Goal: Answer question/provide support

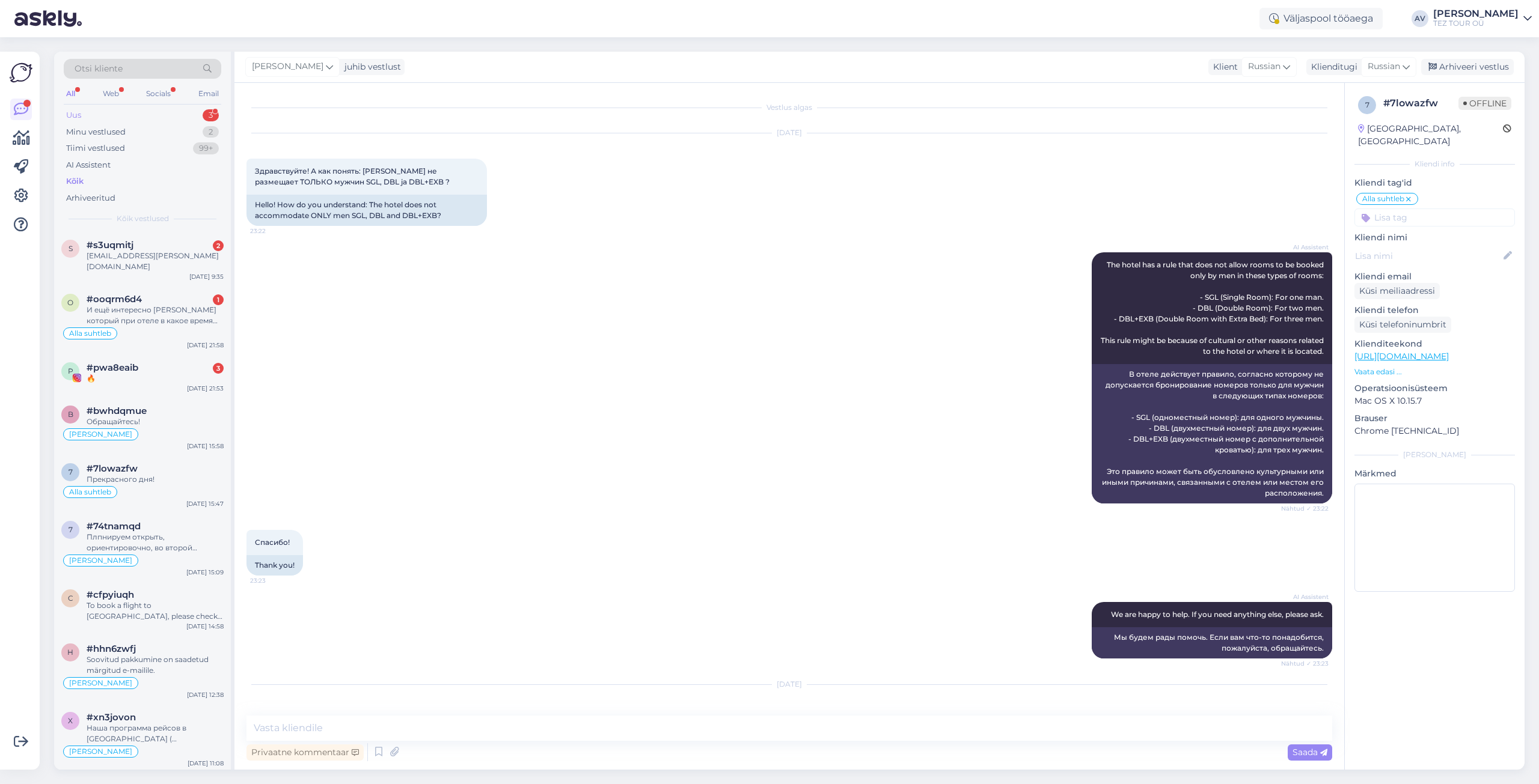
scroll to position [2425, 0]
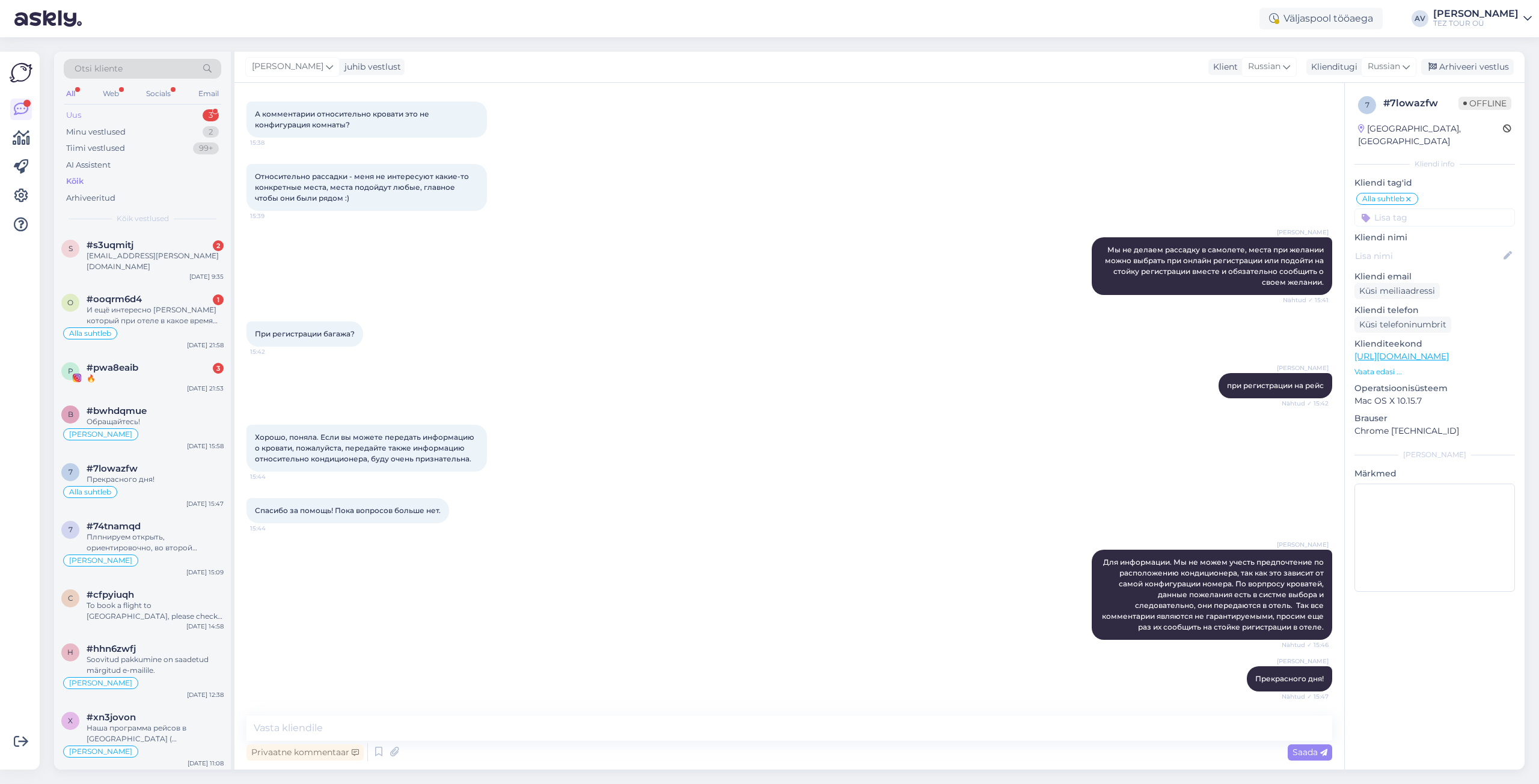
click at [79, 116] on div "Uus" at bounding box center [73, 116] width 15 height 12
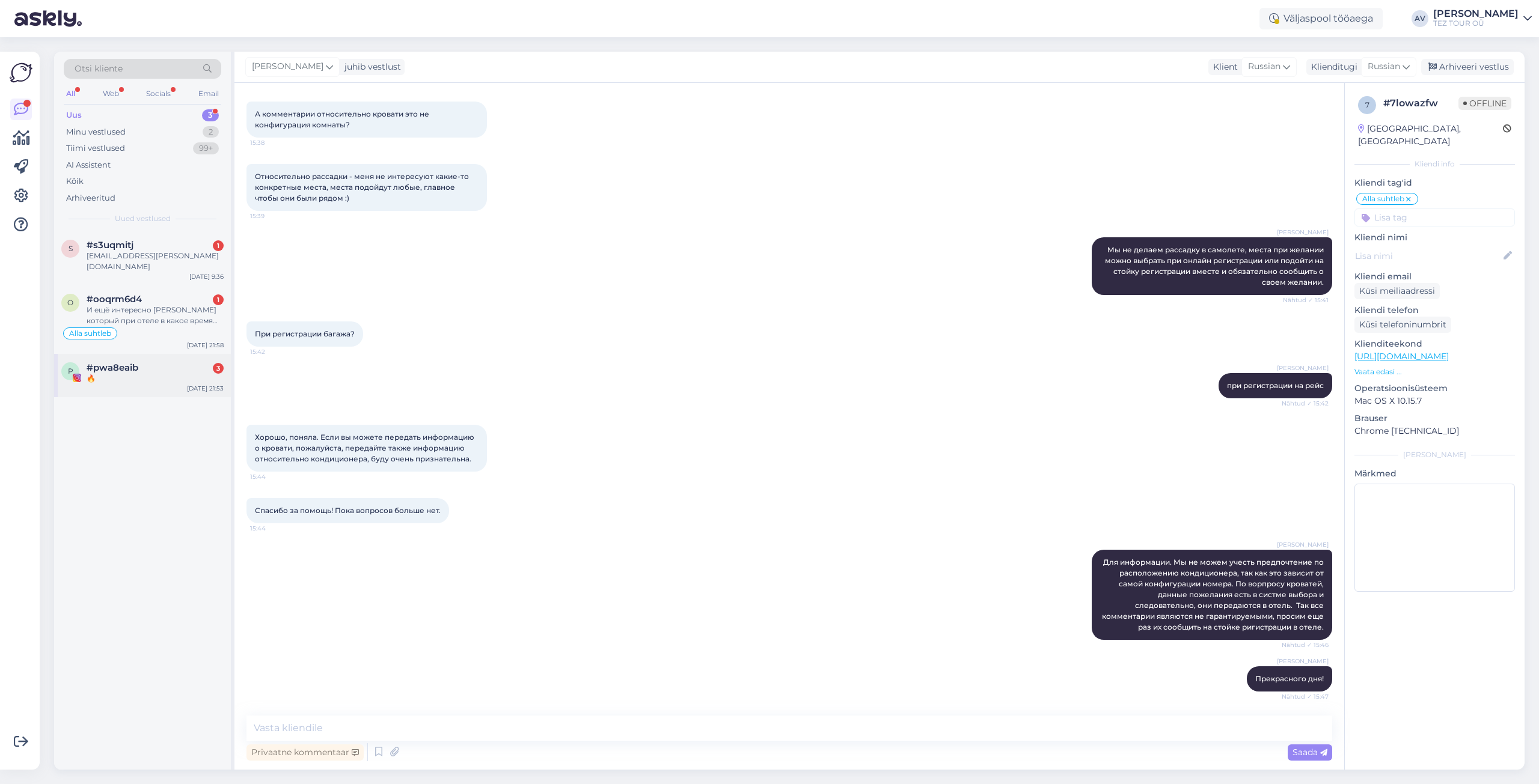
click at [143, 354] on div "p #pwa8eaib 3 🔥 [DATE] 21:53" at bounding box center [142, 375] width 177 height 44
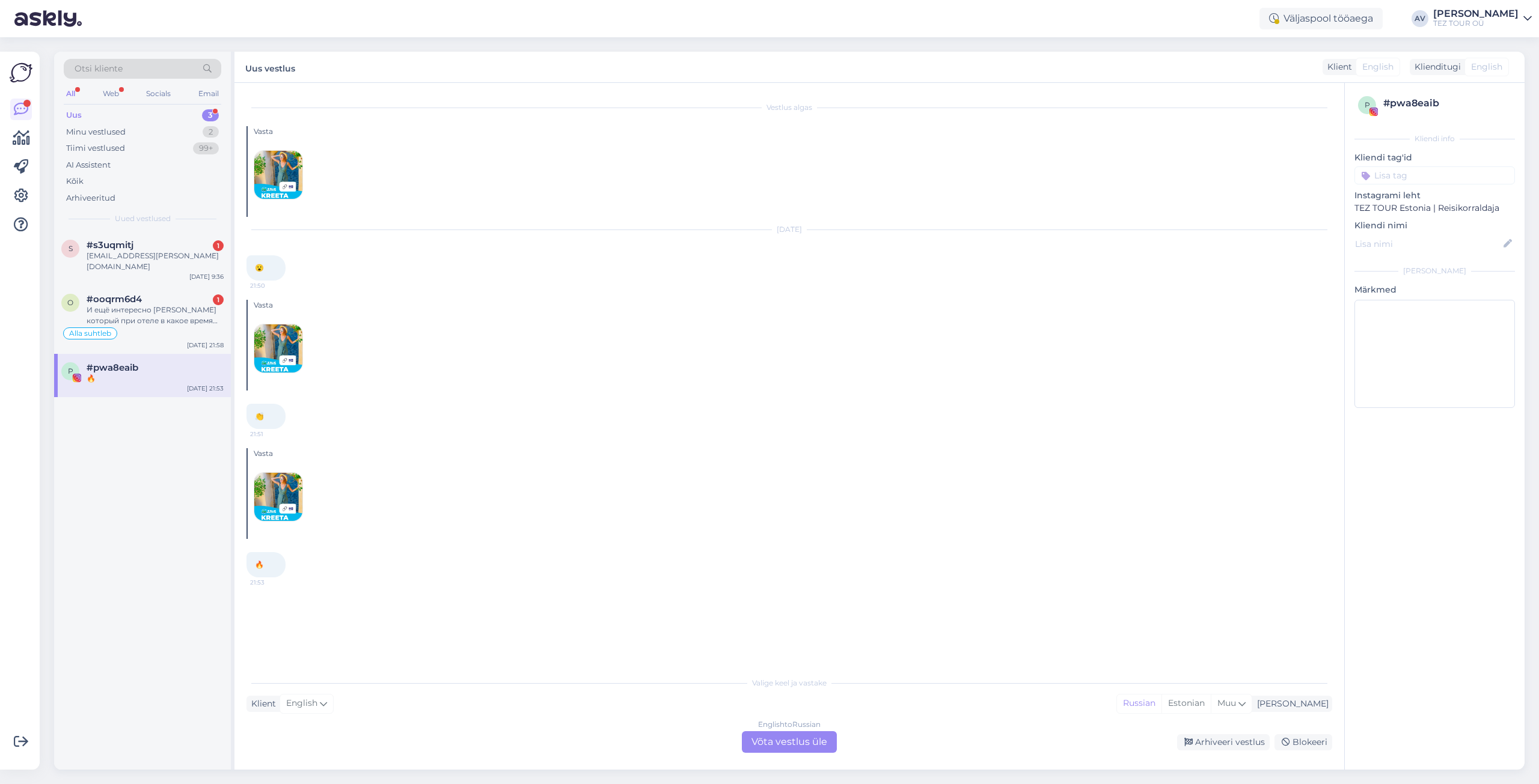
click at [779, 745] on div "English to Russian Võta vestlus üle" at bounding box center [789, 742] width 95 height 21
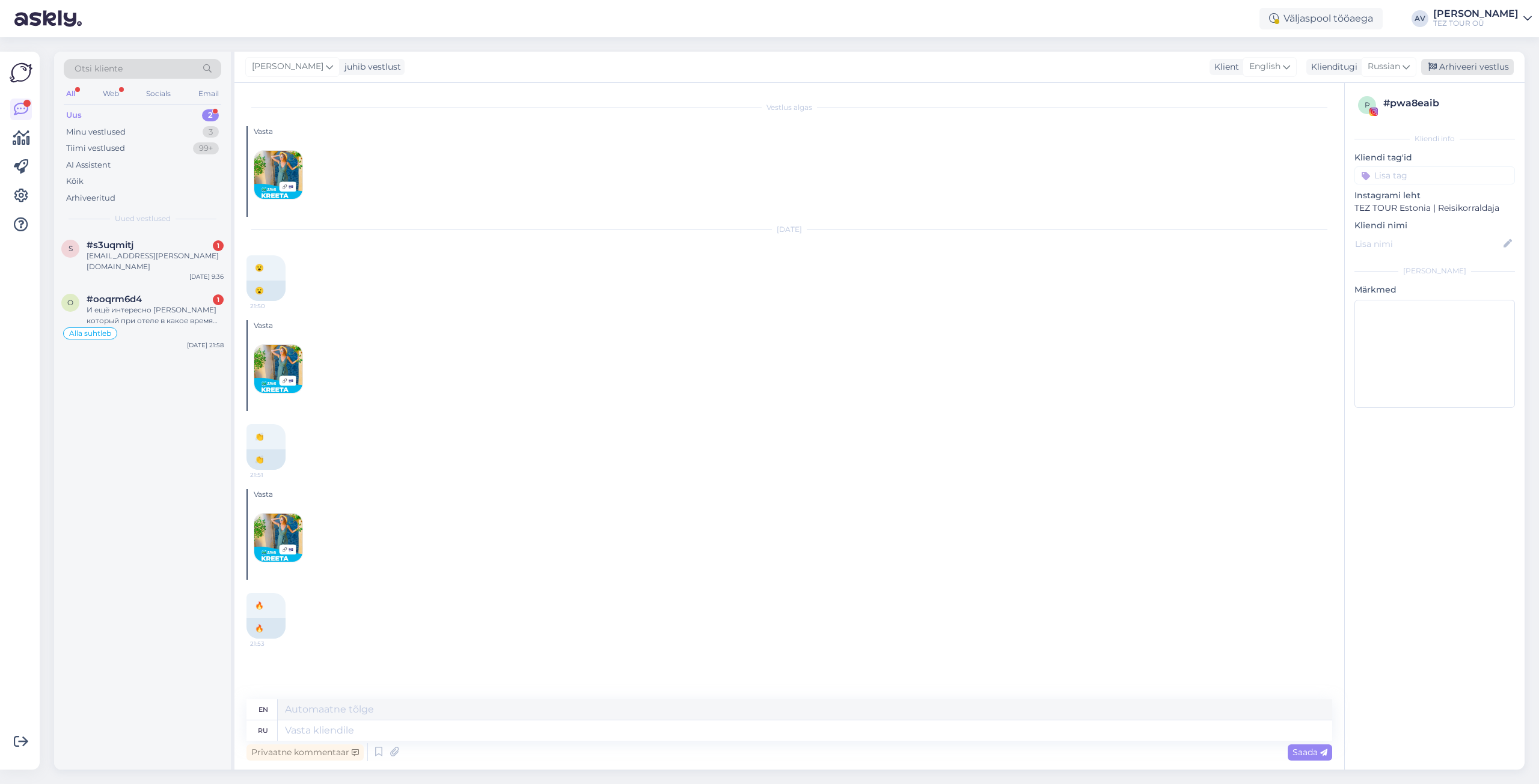
click at [1491, 69] on div "Arhiveeri vestlus" at bounding box center [1467, 67] width 92 height 16
click at [99, 305] on div "И ещё интересно [PERSON_NAME] который при отеле в какое время им можно пользова…" at bounding box center [155, 316] width 137 height 21
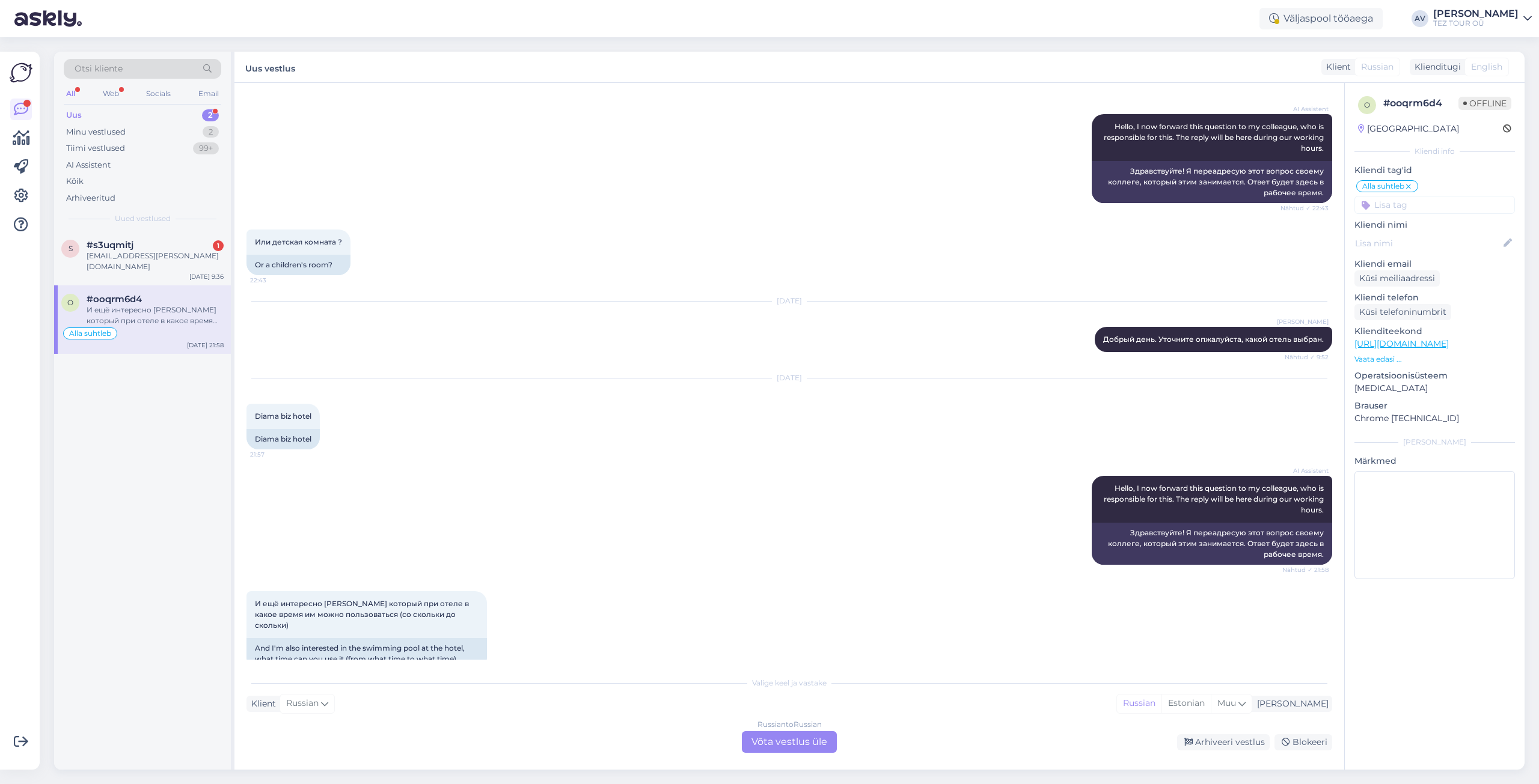
scroll to position [129, 0]
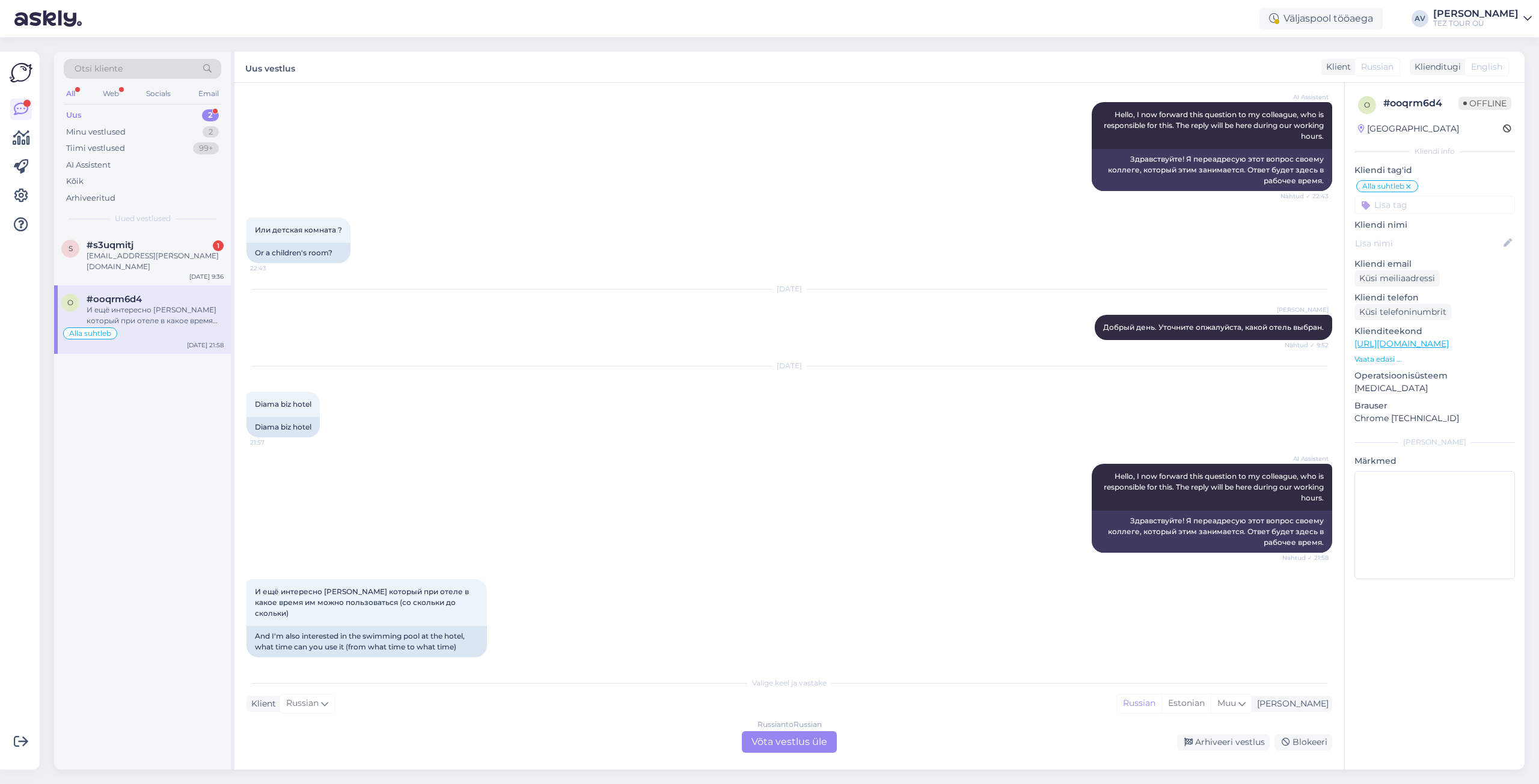
click at [809, 738] on div "Russian to Russian Võta vestlus üle" at bounding box center [789, 742] width 95 height 21
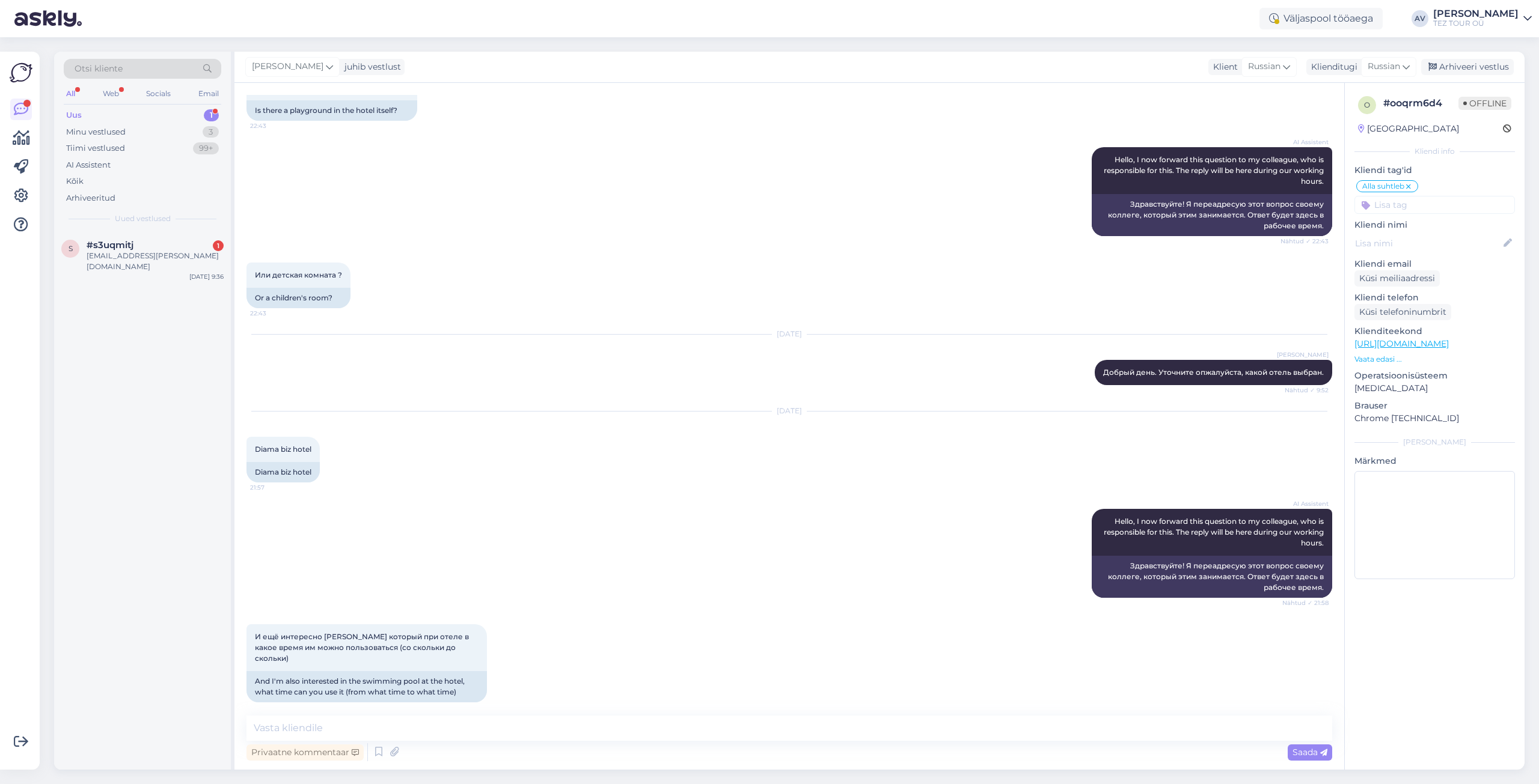
click at [1386, 207] on input at bounding box center [1434, 204] width 161 height 18
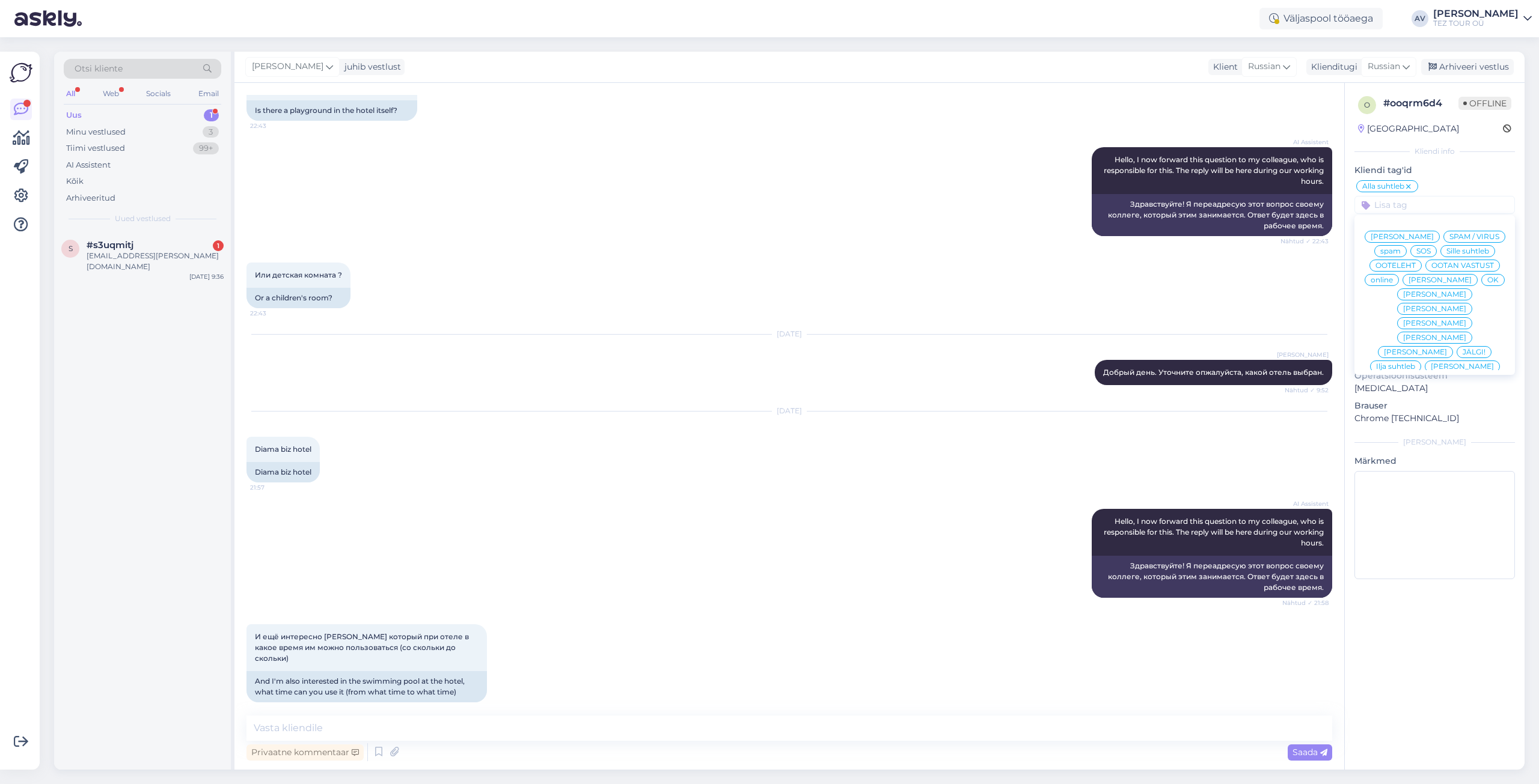
click at [1421, 420] on span "Alla suhtleb" at bounding box center [1434, 424] width 42 height 7
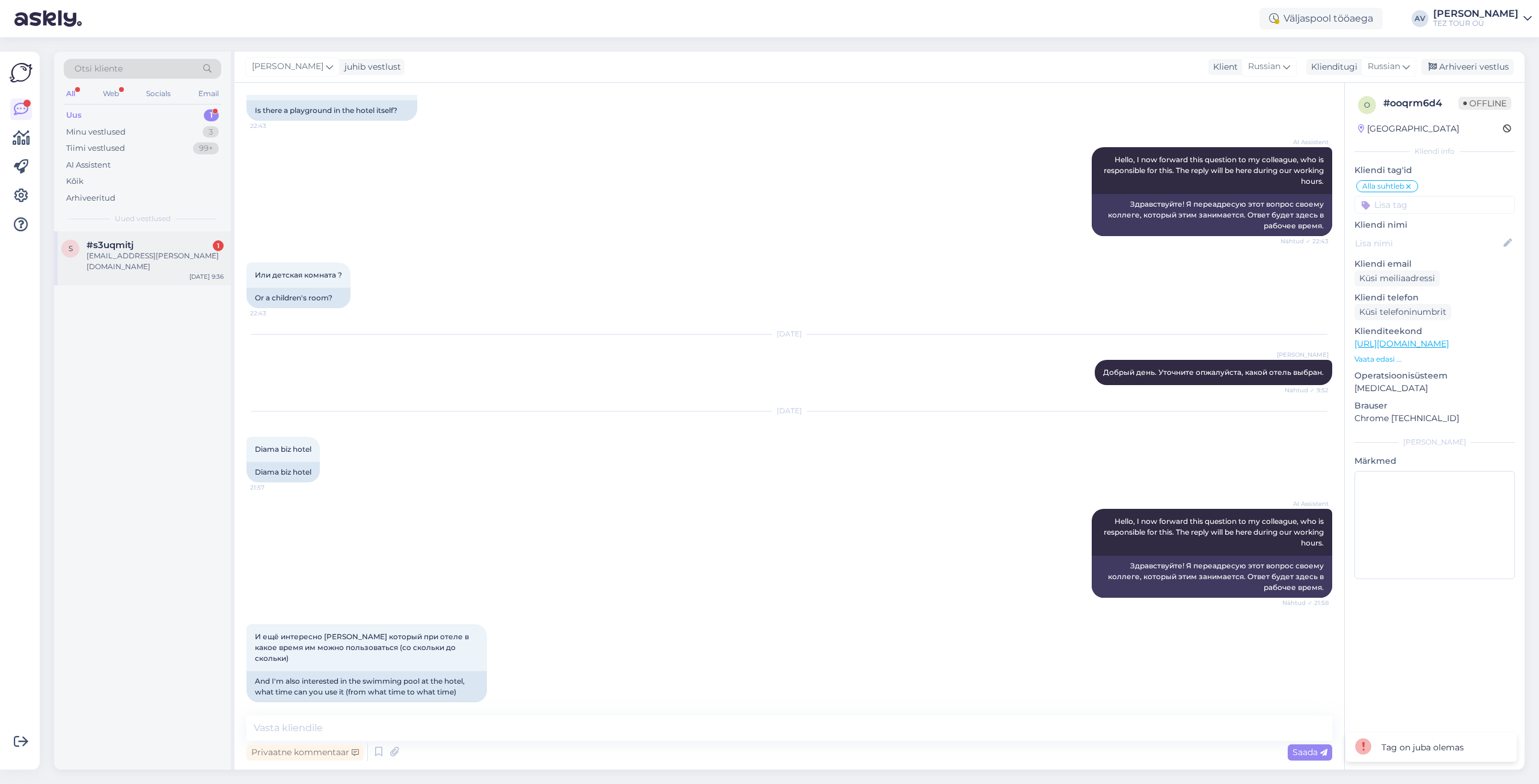
click at [140, 240] on div "#s3uqmitj 1" at bounding box center [155, 245] width 137 height 11
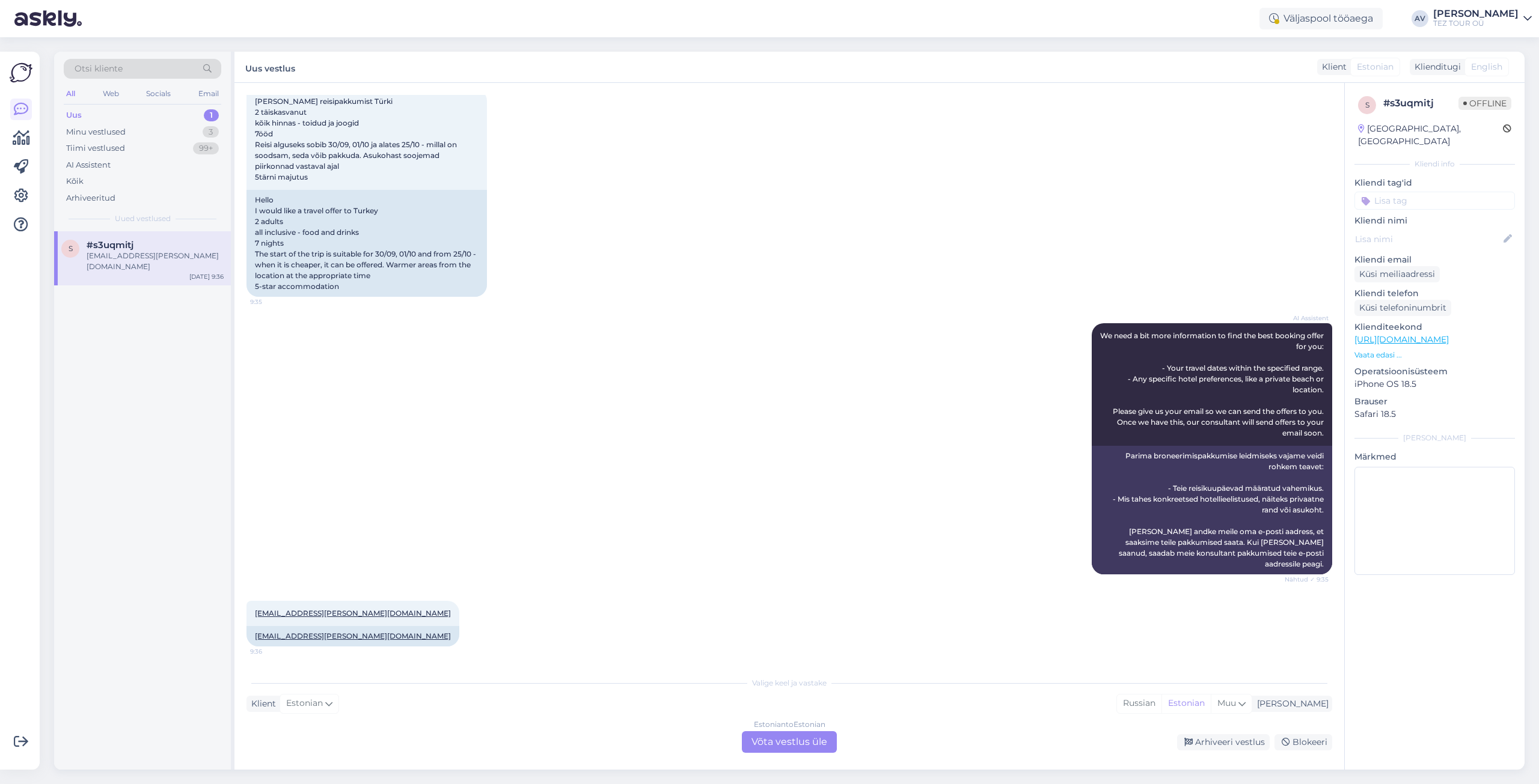
click at [773, 740] on div "Estonian to Estonian Võta vestlus üle" at bounding box center [789, 742] width 95 height 21
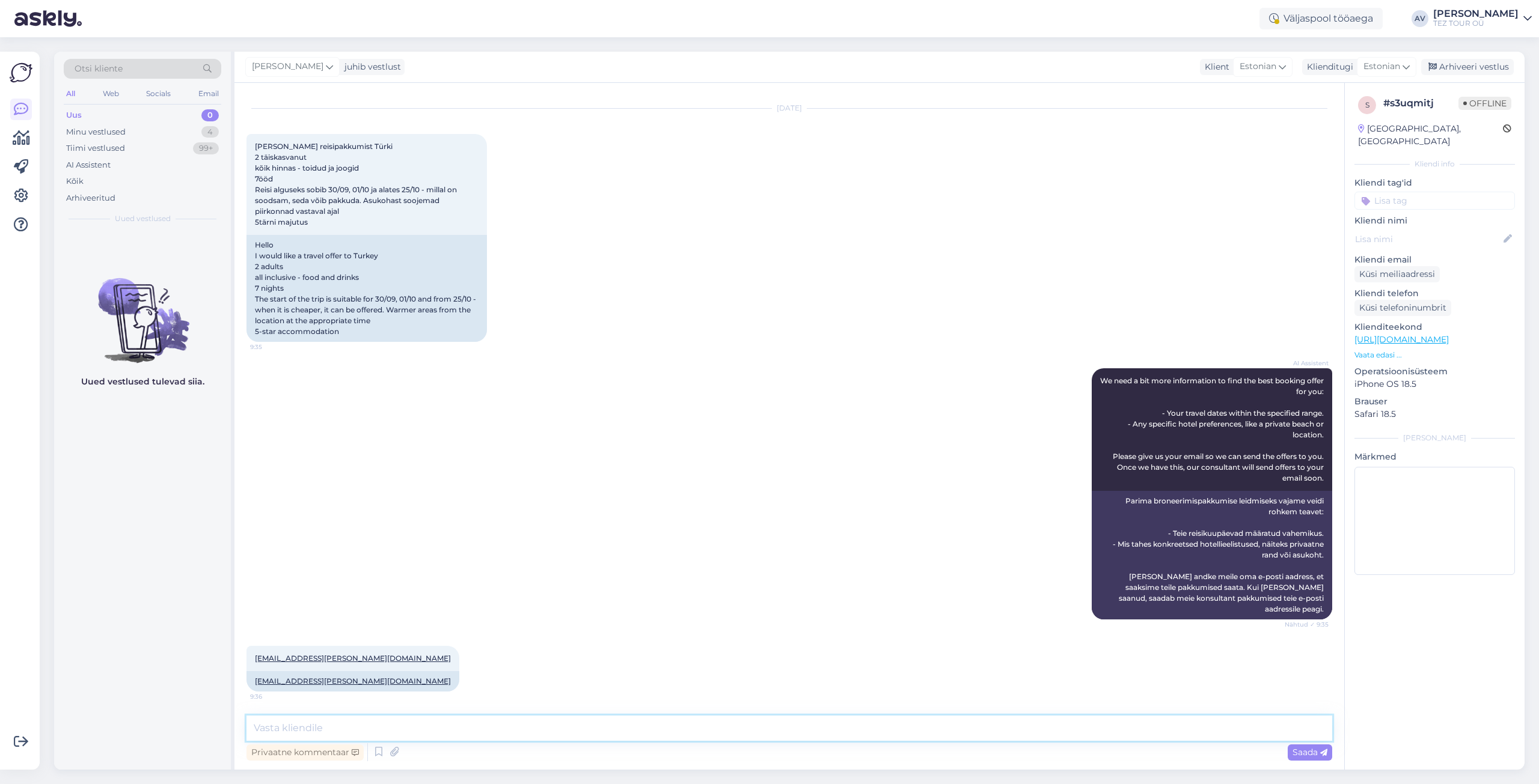
click at [717, 724] on textarea at bounding box center [789, 728] width 1086 height 25
click at [574, 732] on textarea at bounding box center [789, 728] width 1086 height 25
type textarea "t"
click at [459, 729] on textarea "Tere. Täname Teid päringu eest. Vastam ee-mailile." at bounding box center [789, 728] width 1086 height 25
type textarea "Tere. Täname Teid päringu eest. Vastam e-mailile."
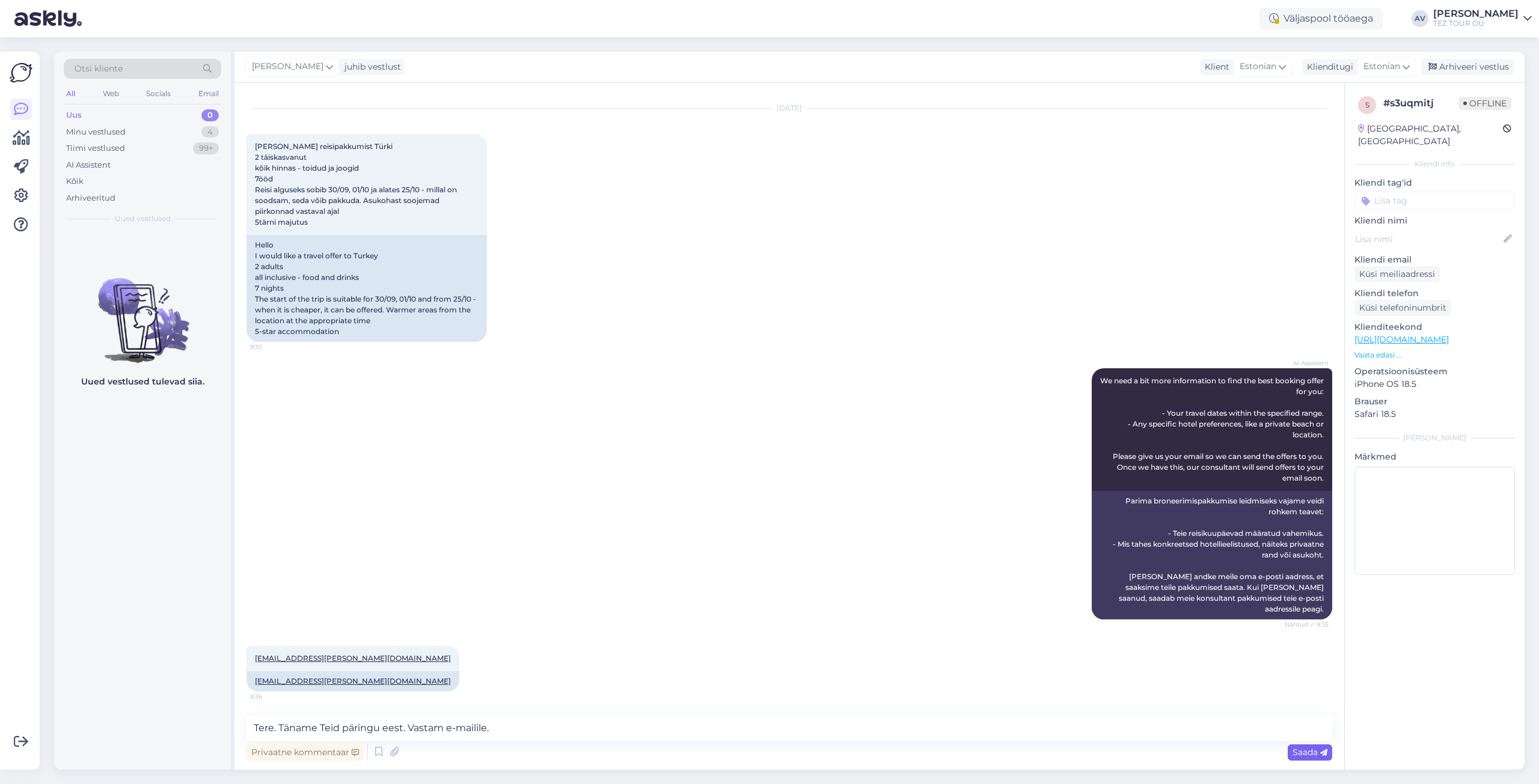
click at [1306, 748] on span "Saada" at bounding box center [1310, 752] width 35 height 11
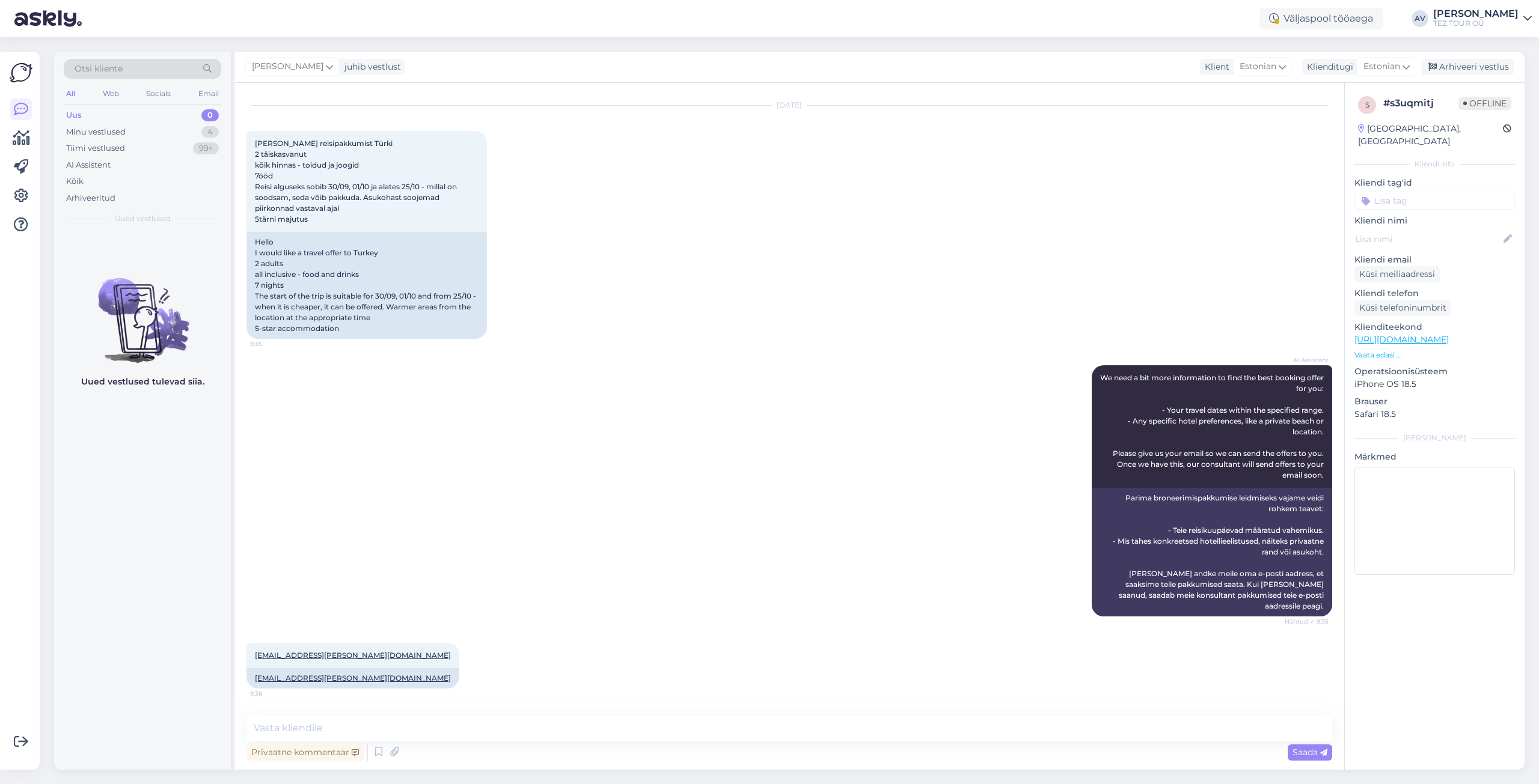
scroll to position [0, 0]
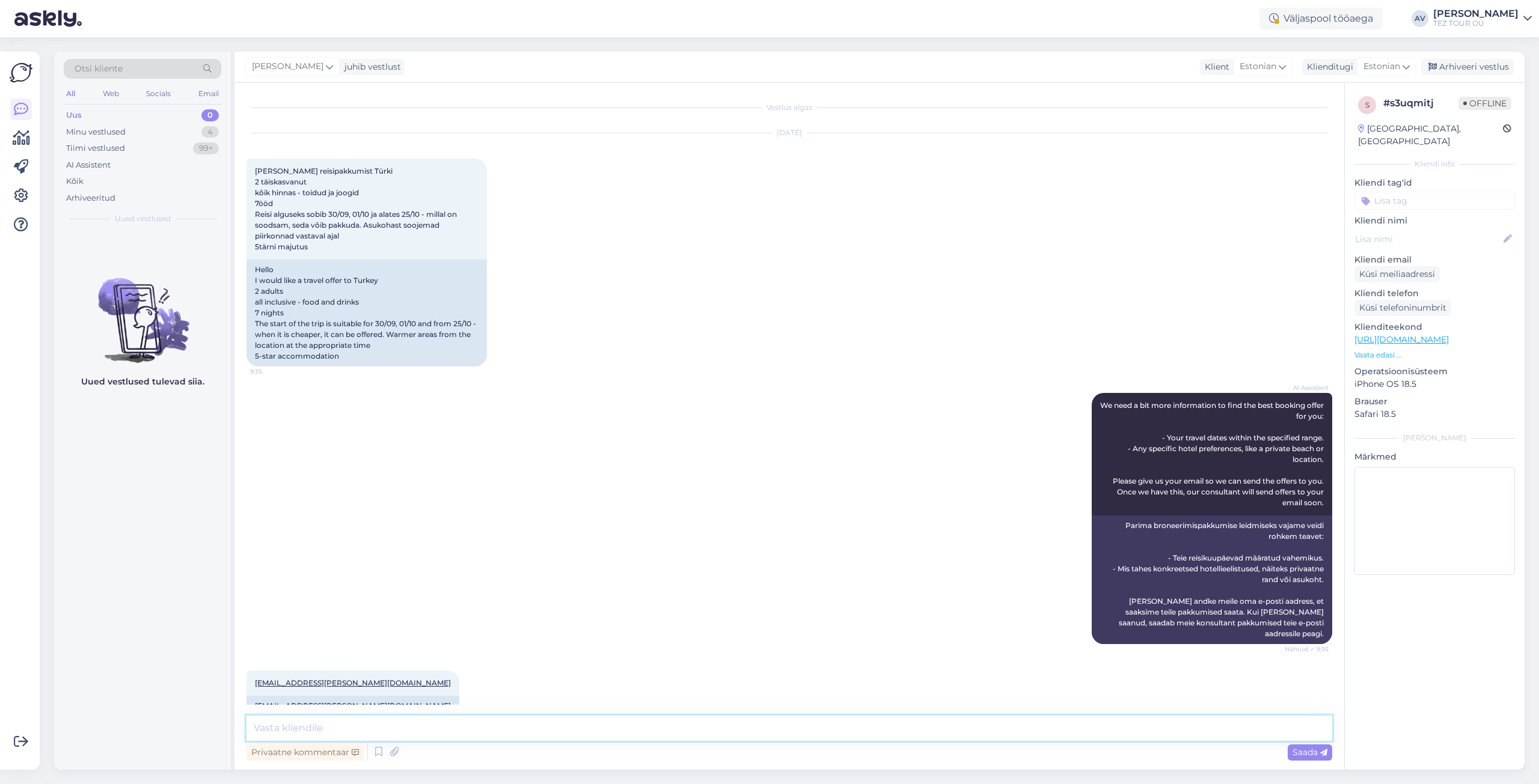
click at [433, 731] on textarea at bounding box center [789, 728] width 1086 height 25
type textarea "pakkumised edastatud."
click at [1307, 750] on span "Saada" at bounding box center [1310, 752] width 35 height 11
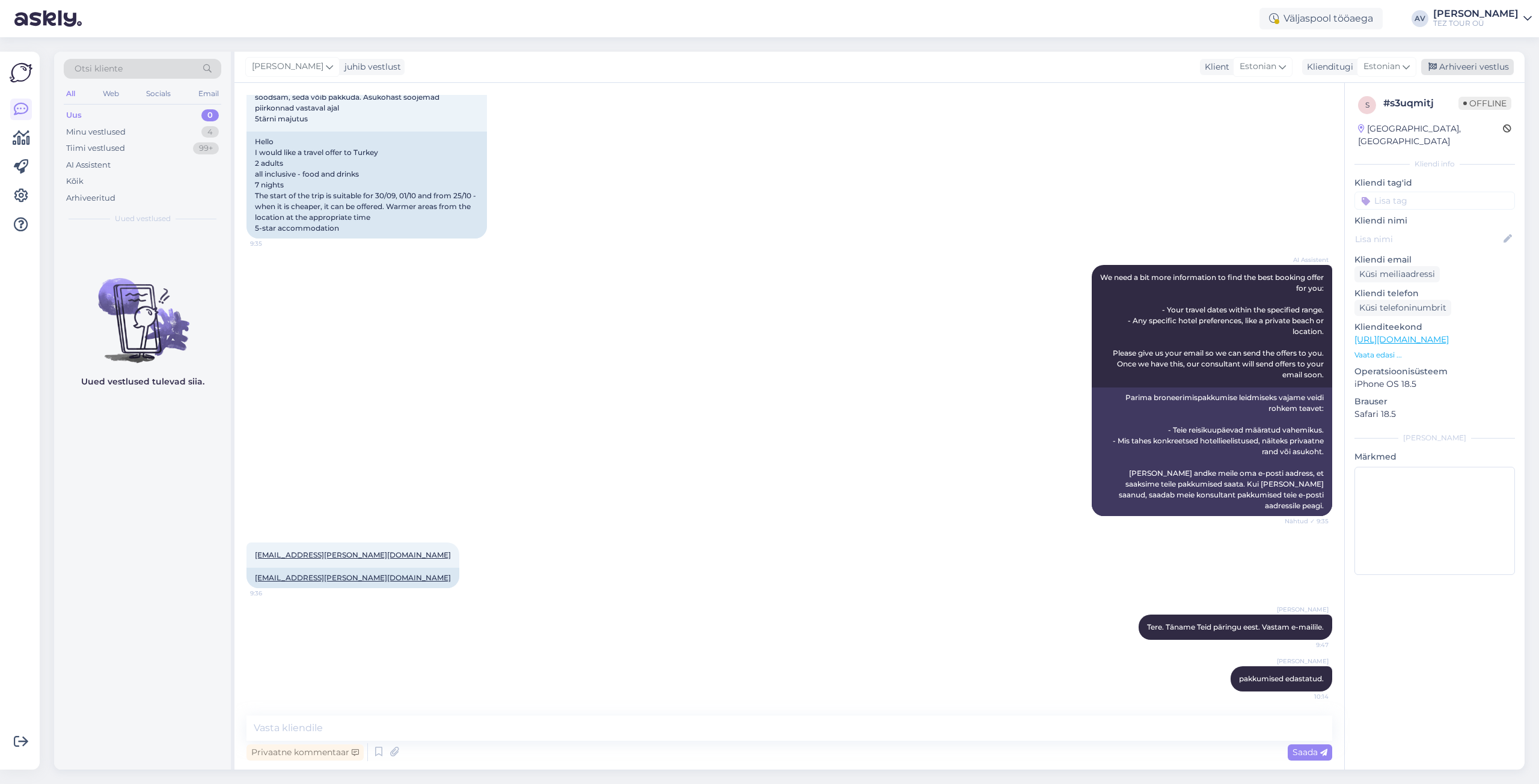
click at [1483, 68] on div "Arhiveeri vestlus" at bounding box center [1467, 67] width 92 height 16
click at [121, 129] on div "Minu vestlused" at bounding box center [95, 132] width 60 height 12
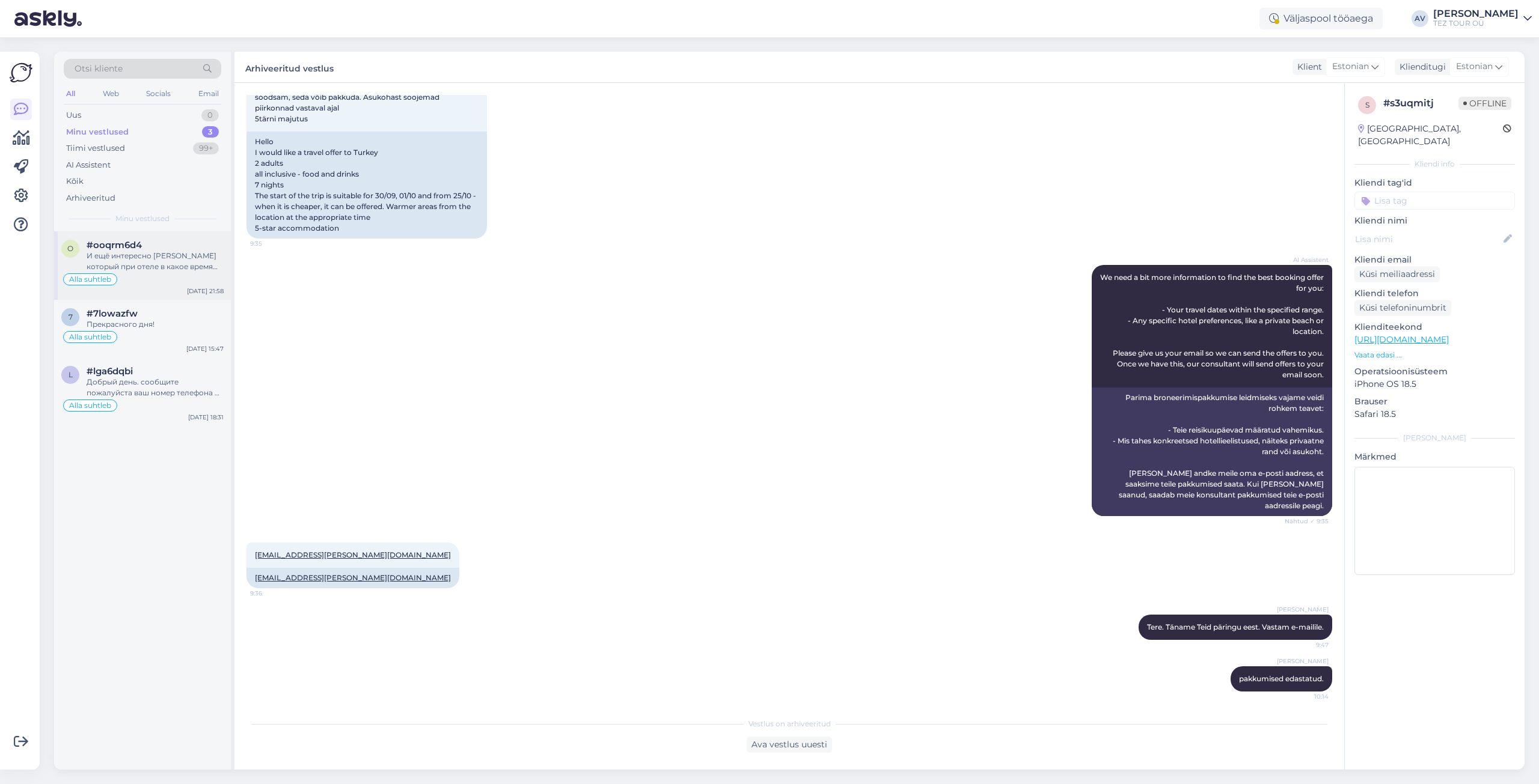
click at [161, 251] on div "И ещё интересно [PERSON_NAME] который при отеле в какое время им можно пользова…" at bounding box center [155, 261] width 137 height 21
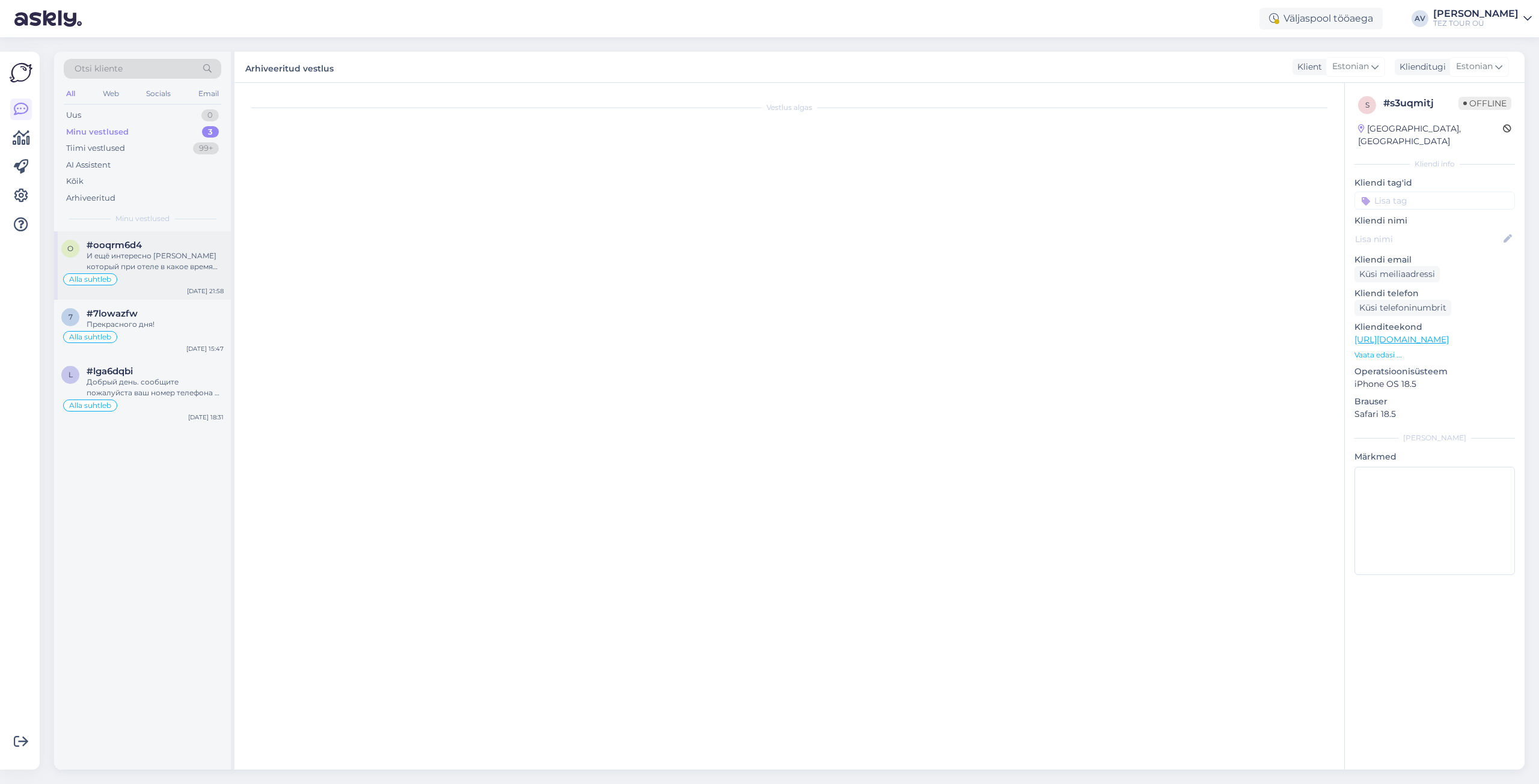
scroll to position [84, 0]
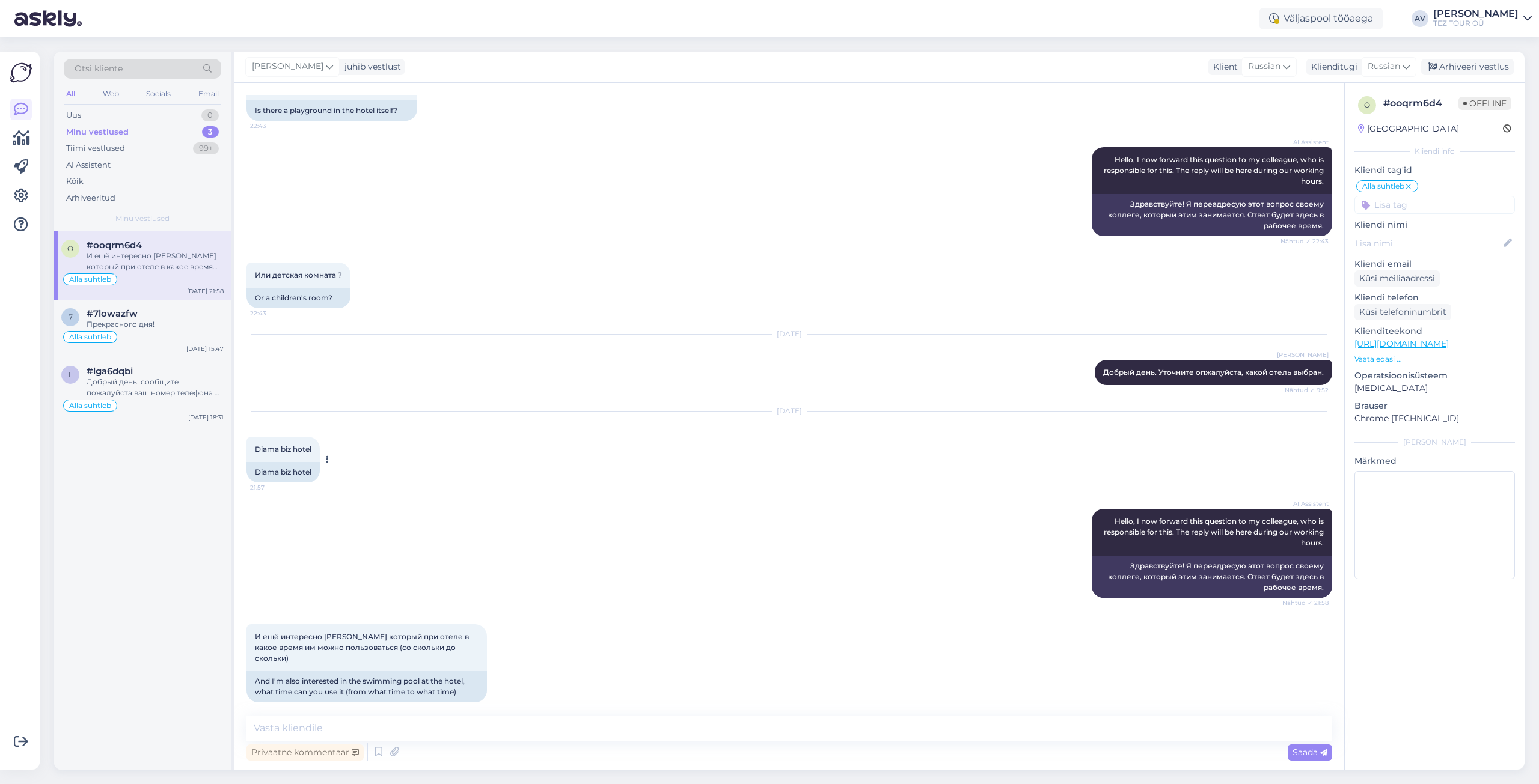
drag, startPoint x: 253, startPoint y: 448, endPoint x: 315, endPoint y: 448, distance: 62.0
click at [315, 448] on div "Diama biz hotel 21:57" at bounding box center [283, 449] width 73 height 25
copy span "Diama biz hotel"
click at [630, 721] on textarea at bounding box center [789, 728] width 1086 height 25
click at [355, 730] on textarea "Дбрый день. Благолрим за обращение." at bounding box center [789, 728] width 1086 height 25
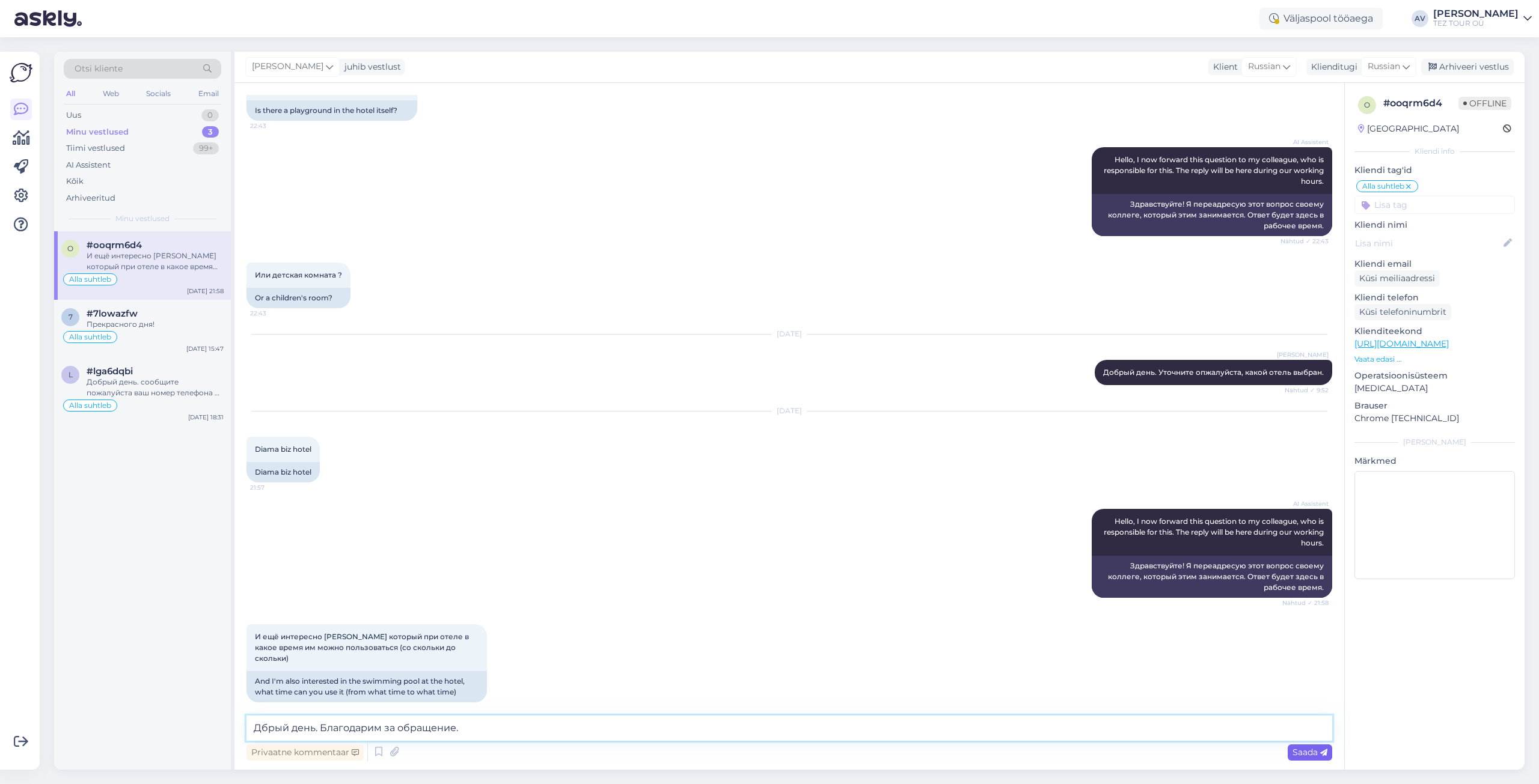
type textarea "Дбрый день. Благодарим за обращение."
click at [1300, 751] on span "Saada" at bounding box center [1310, 752] width 35 height 11
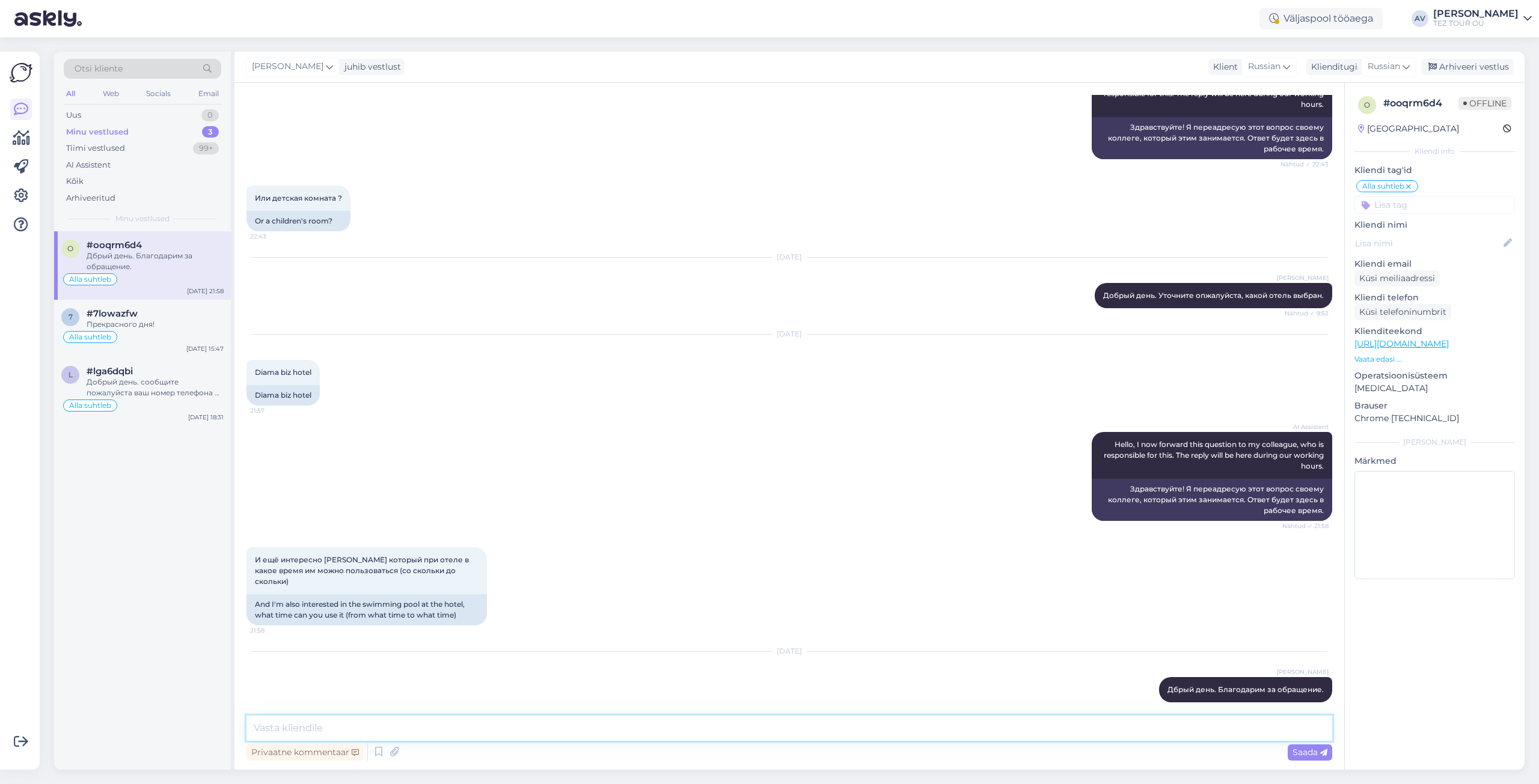
paste textarea "Для детей услуги няни:: платно детская площадка водные горки: 1 детские клубы: …"
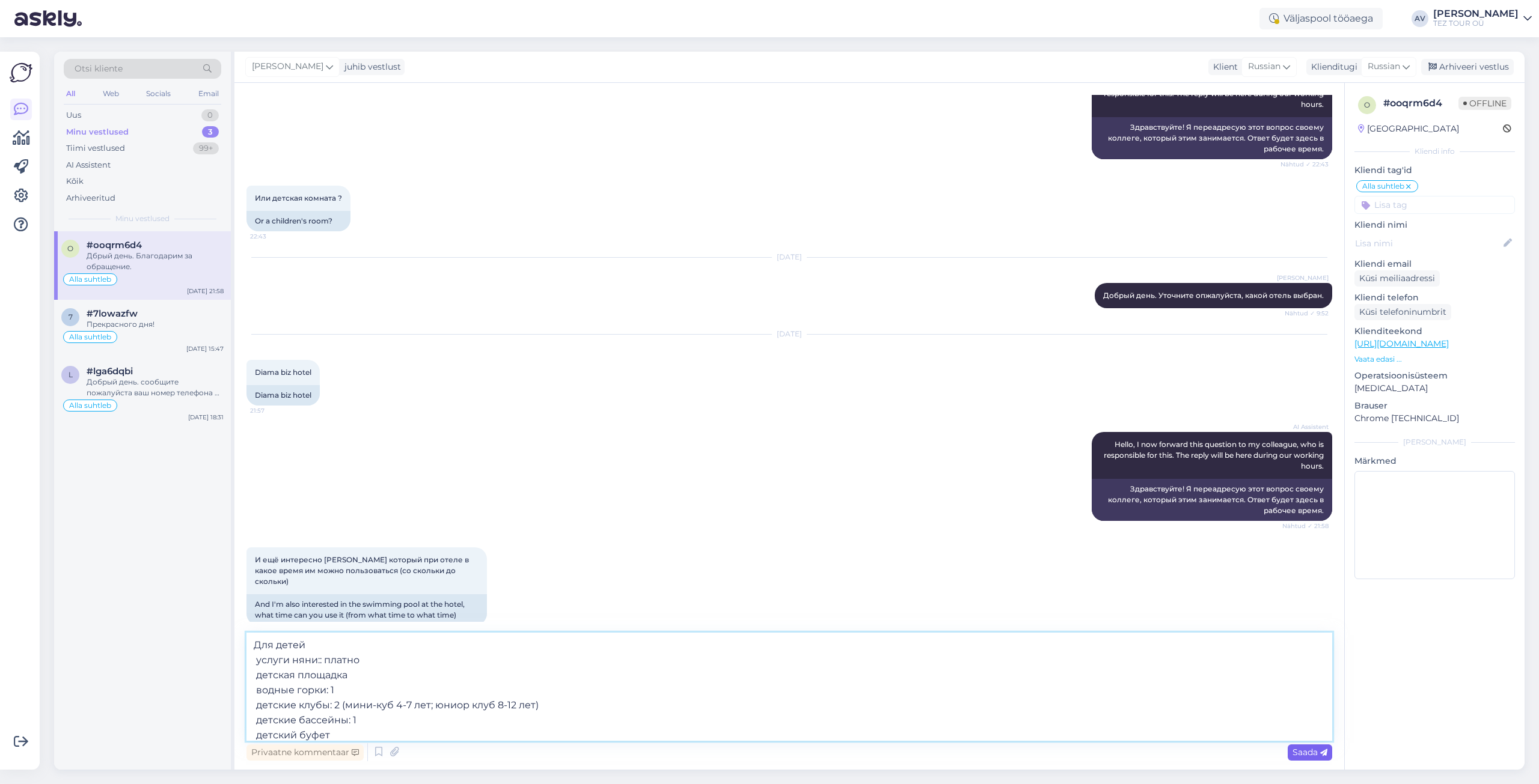
type textarea "Для детей услуги няни:: платно детская площадка водные горки: 1 детские клубы: …"
click at [1303, 748] on span "Saada" at bounding box center [1310, 752] width 35 height 11
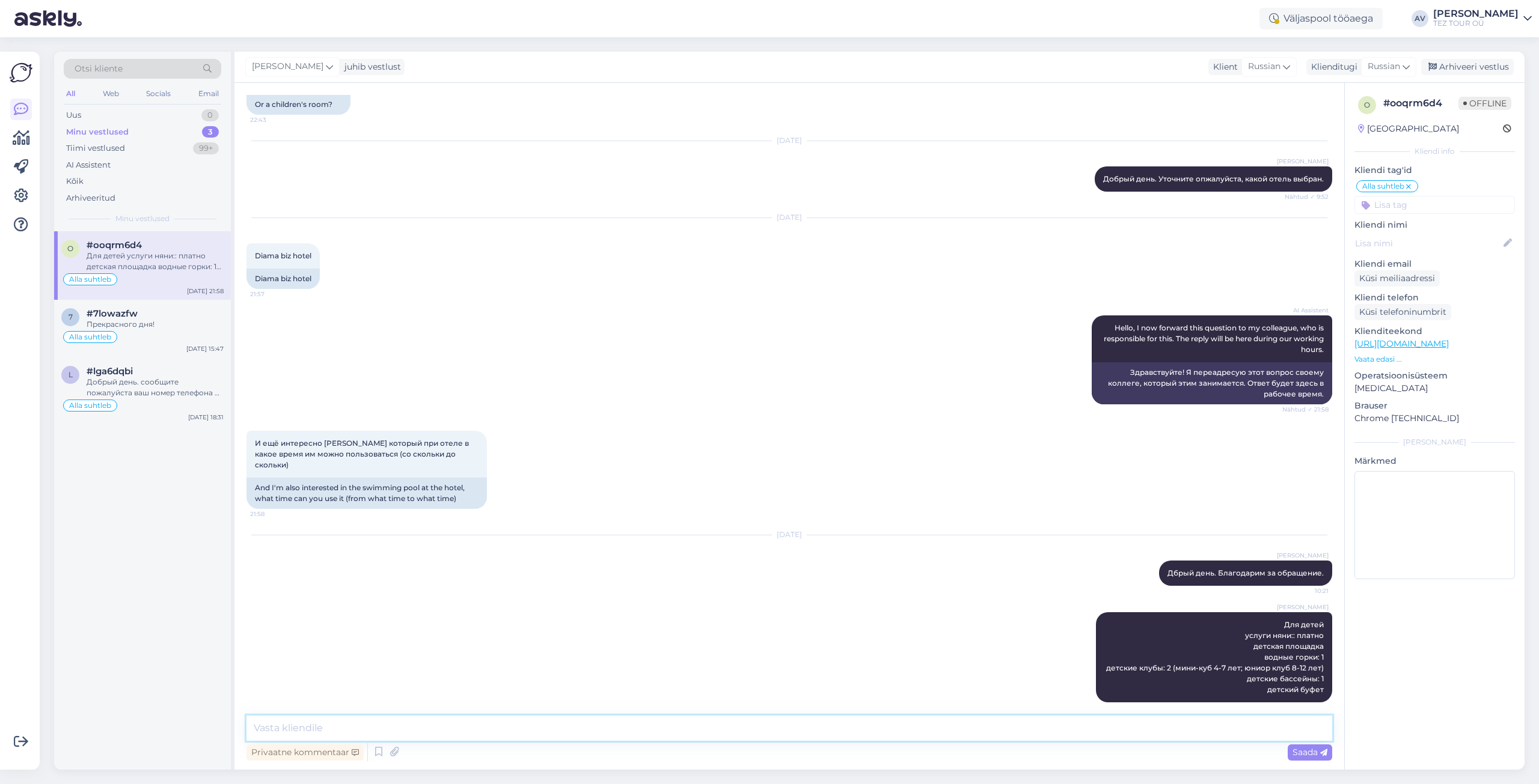
click at [559, 719] on textarea at bounding box center [789, 728] width 1086 height 25
paste textarea "Малыши от 8 месяцев до 3 лет радионяня: платно детская коляска:: платно"
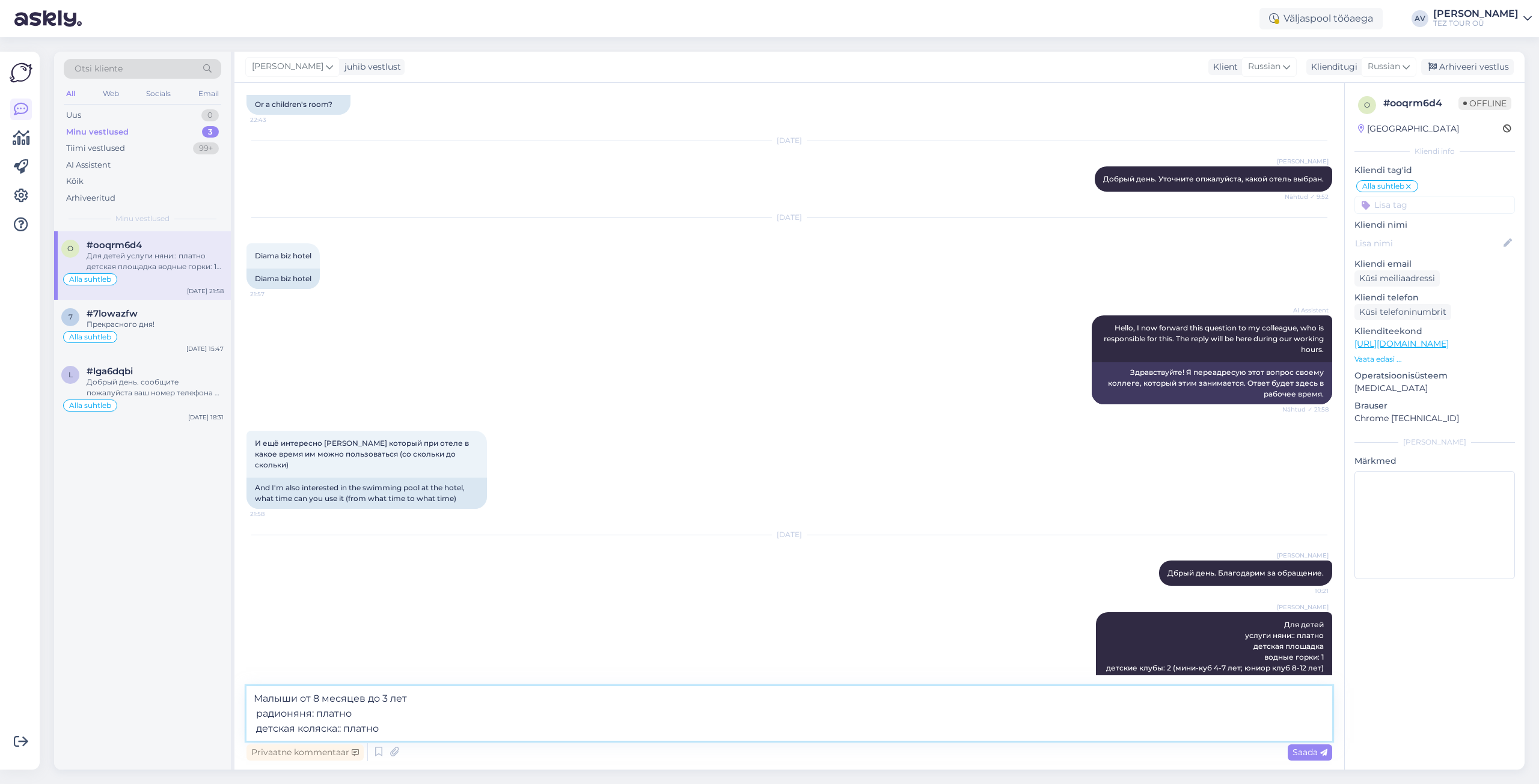
scroll to position [307, 0]
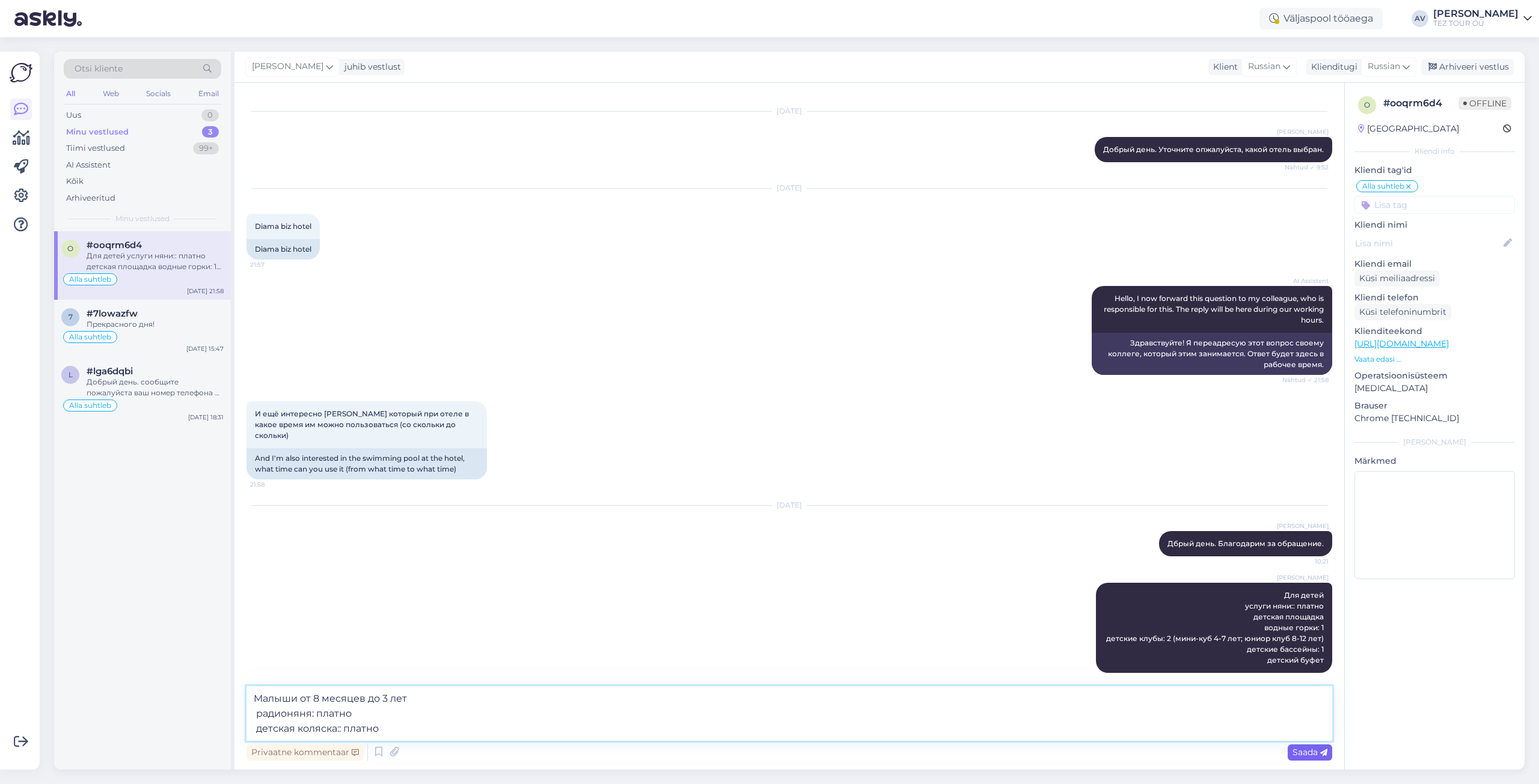
type textarea "Малыши от 8 месяцев до 3 лет радионяня: платно детская коляска:: платно"
click at [1316, 751] on span "Saada" at bounding box center [1310, 752] width 35 height 11
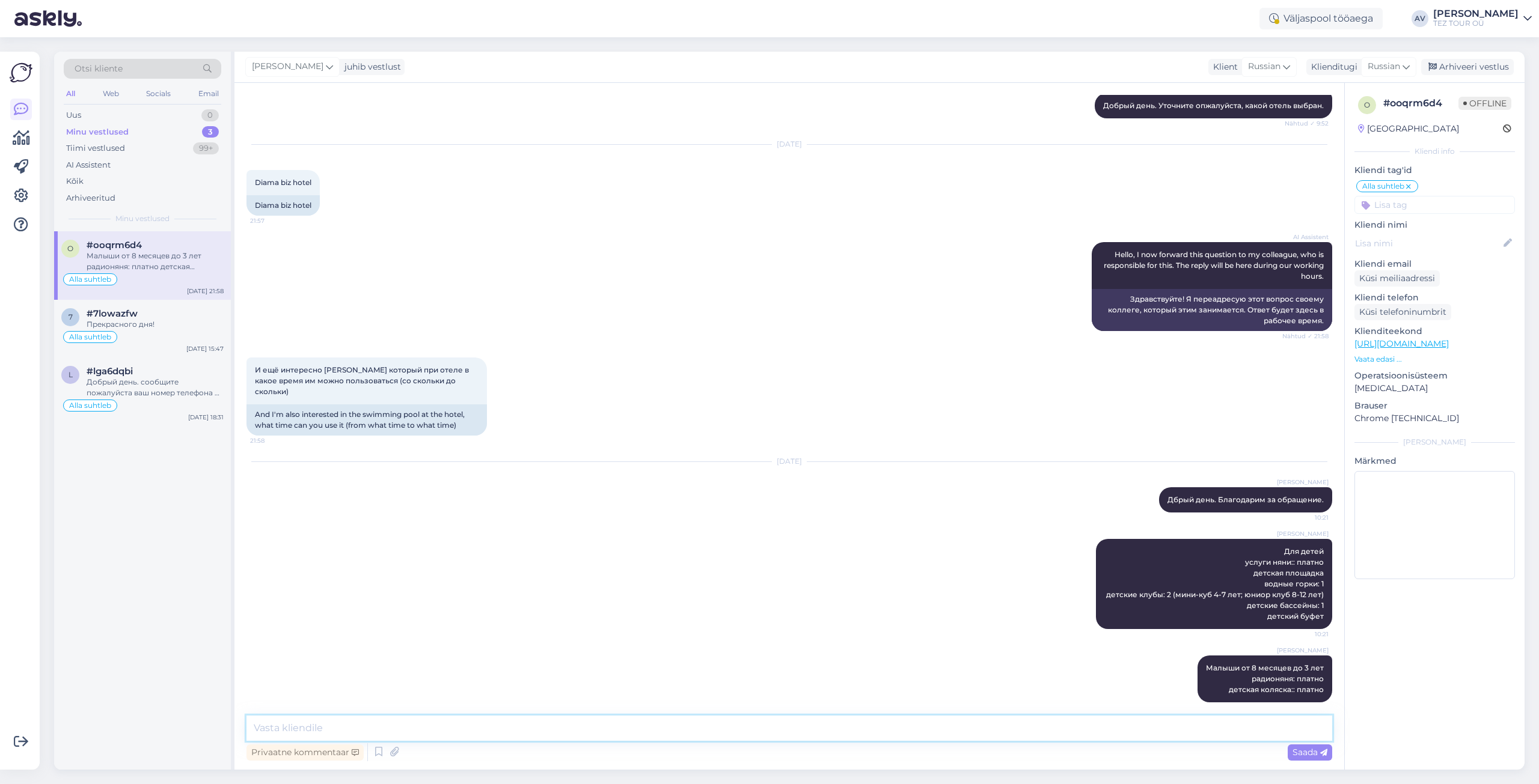
click at [731, 726] on textarea at bounding box center [789, 728] width 1086 height 25
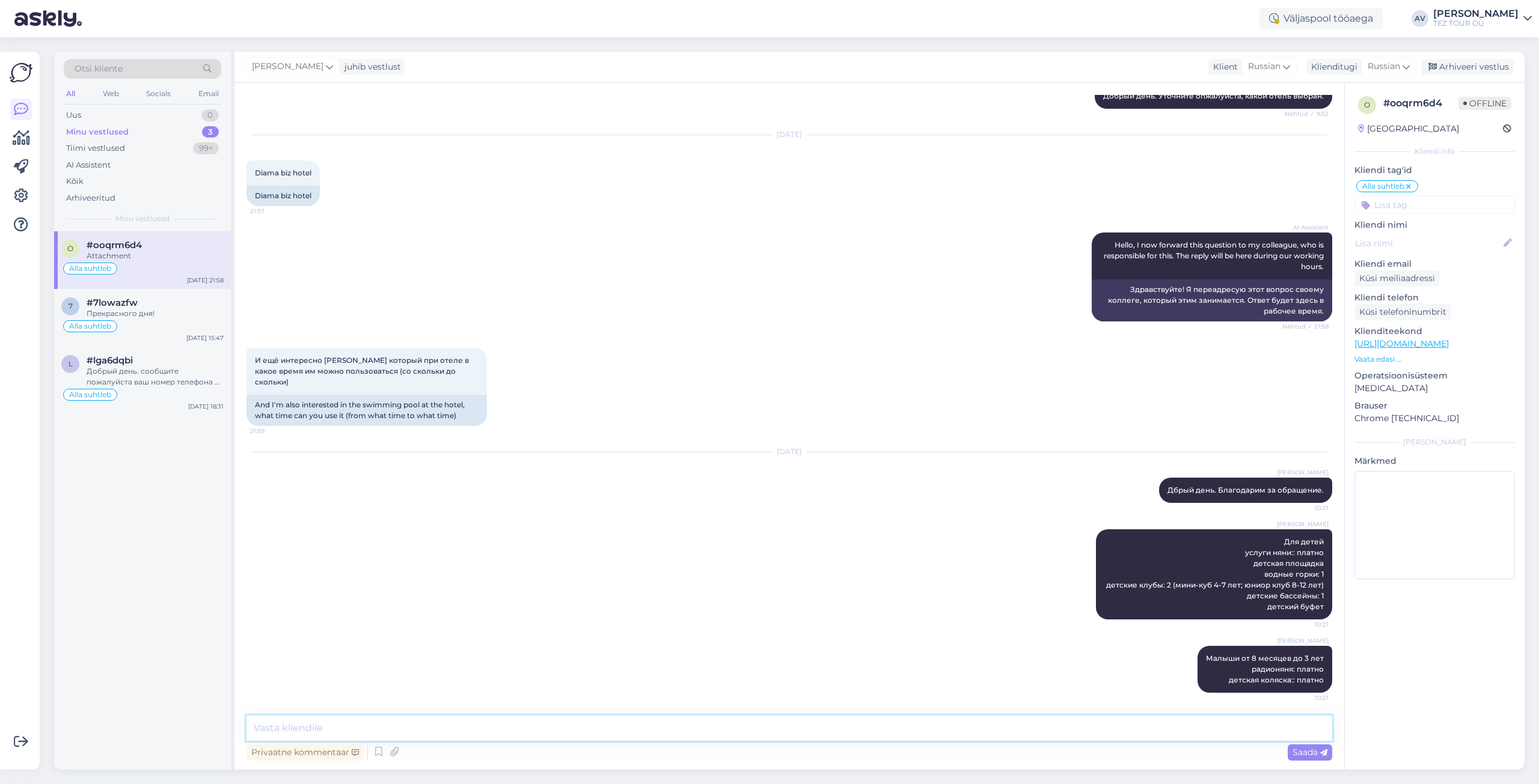
scroll to position [426, 0]
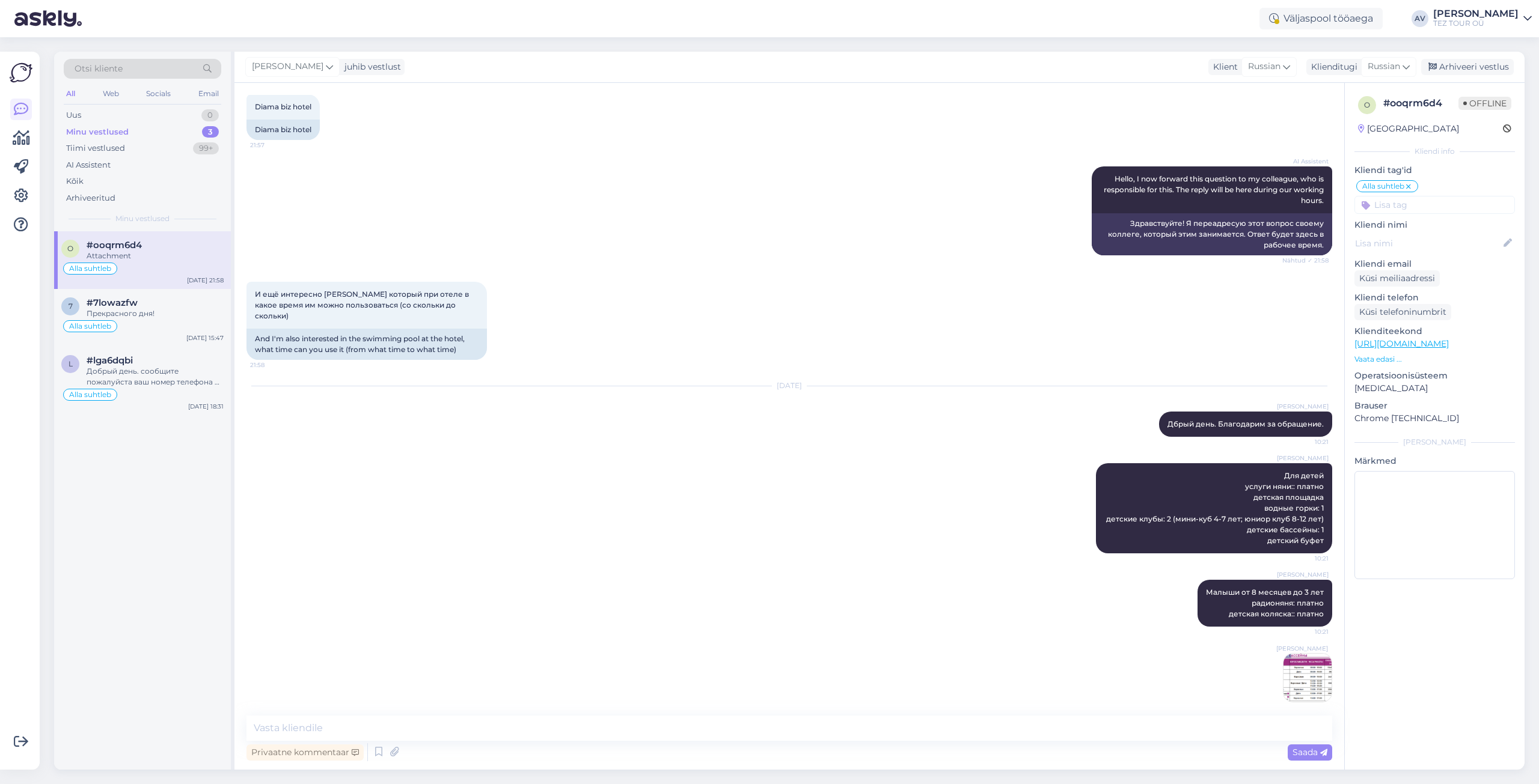
click at [1298, 673] on img at bounding box center [1307, 678] width 48 height 48
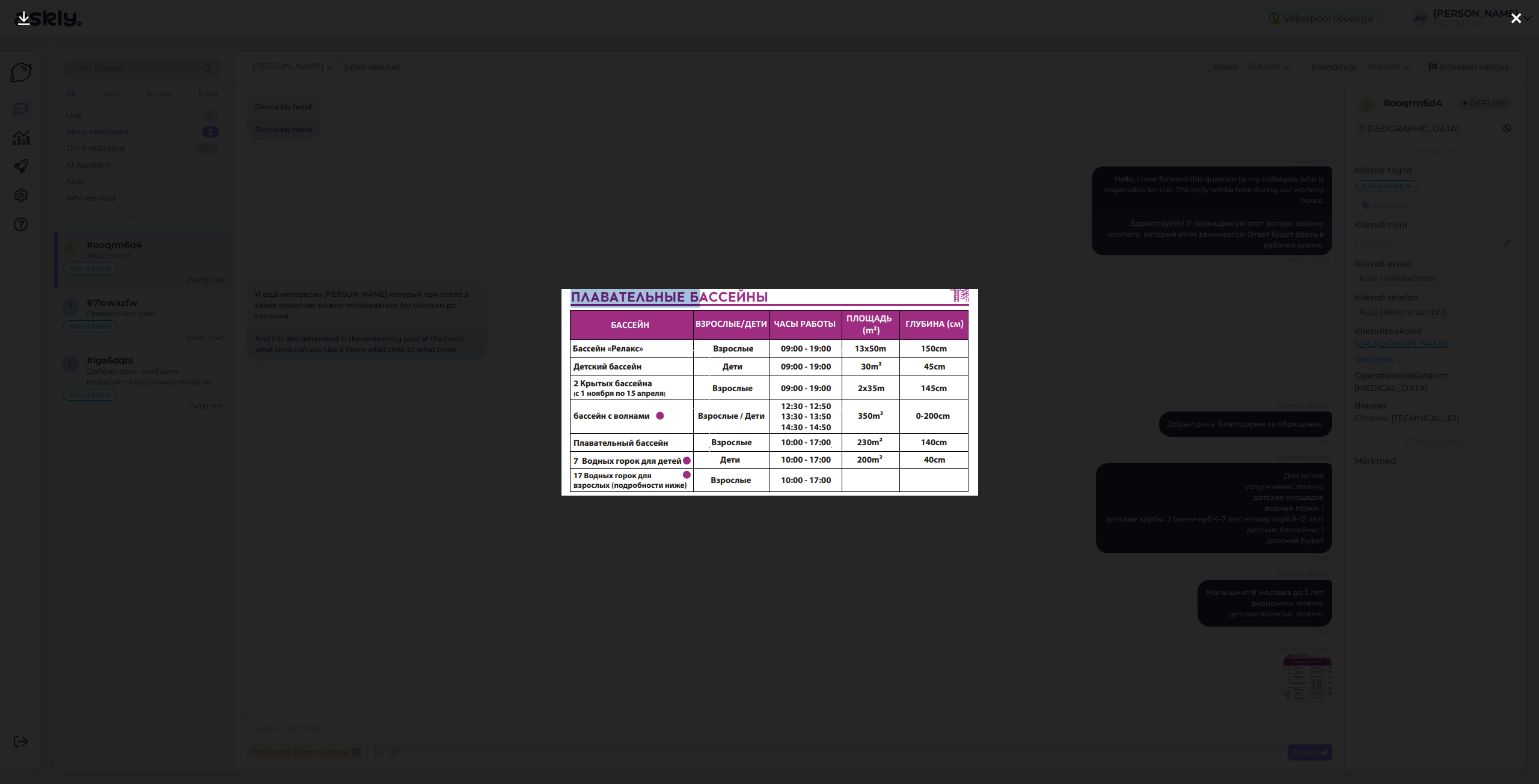
click at [1519, 18] on icon at bounding box center [1516, 20] width 10 height 16
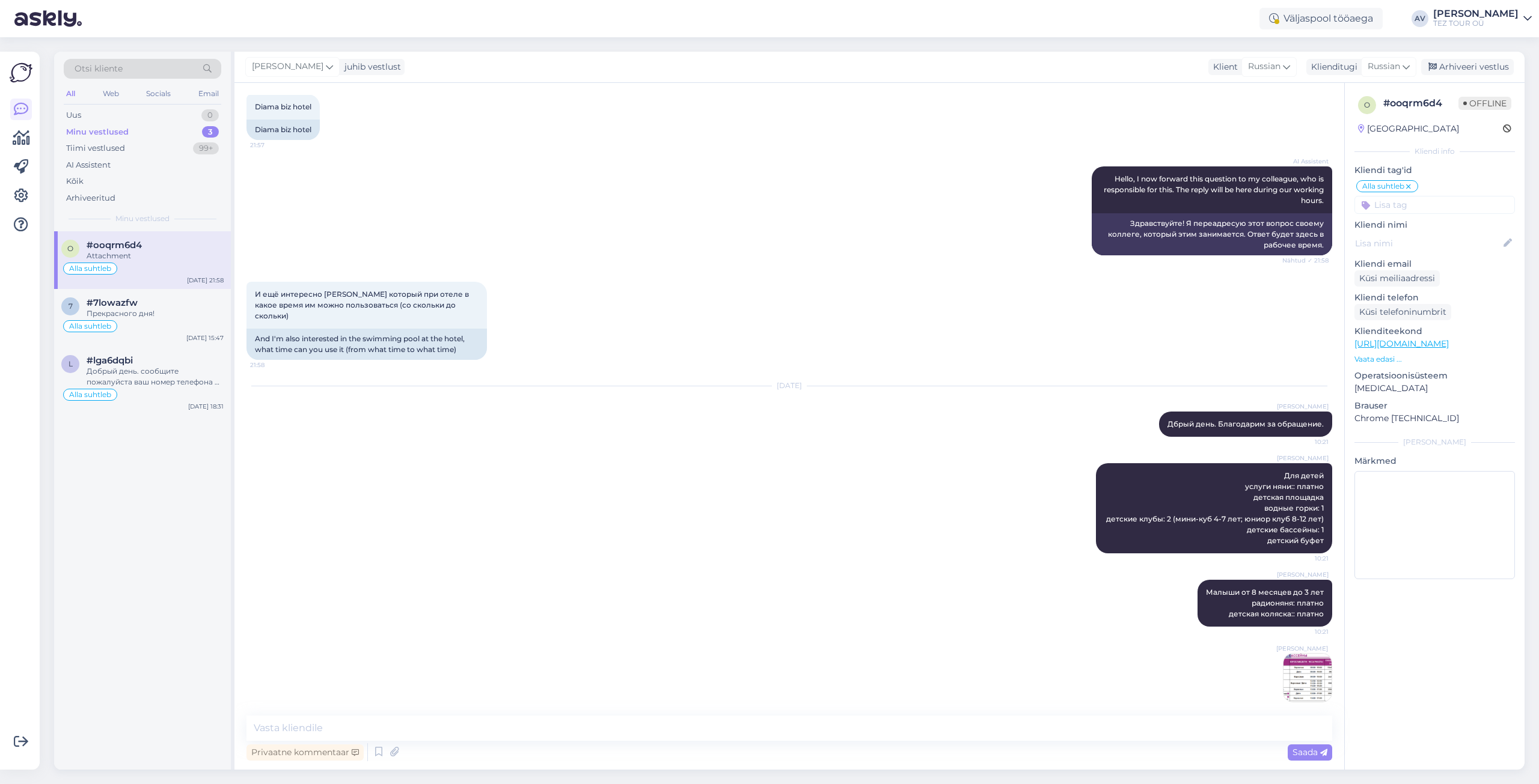
click at [104, 132] on div "Minu vestlused" at bounding box center [97, 132] width 62 height 12
click at [156, 383] on div "Добрый день. сообщите пожалуйста ваш номер телефона и я перзвоню." at bounding box center [155, 377] width 137 height 21
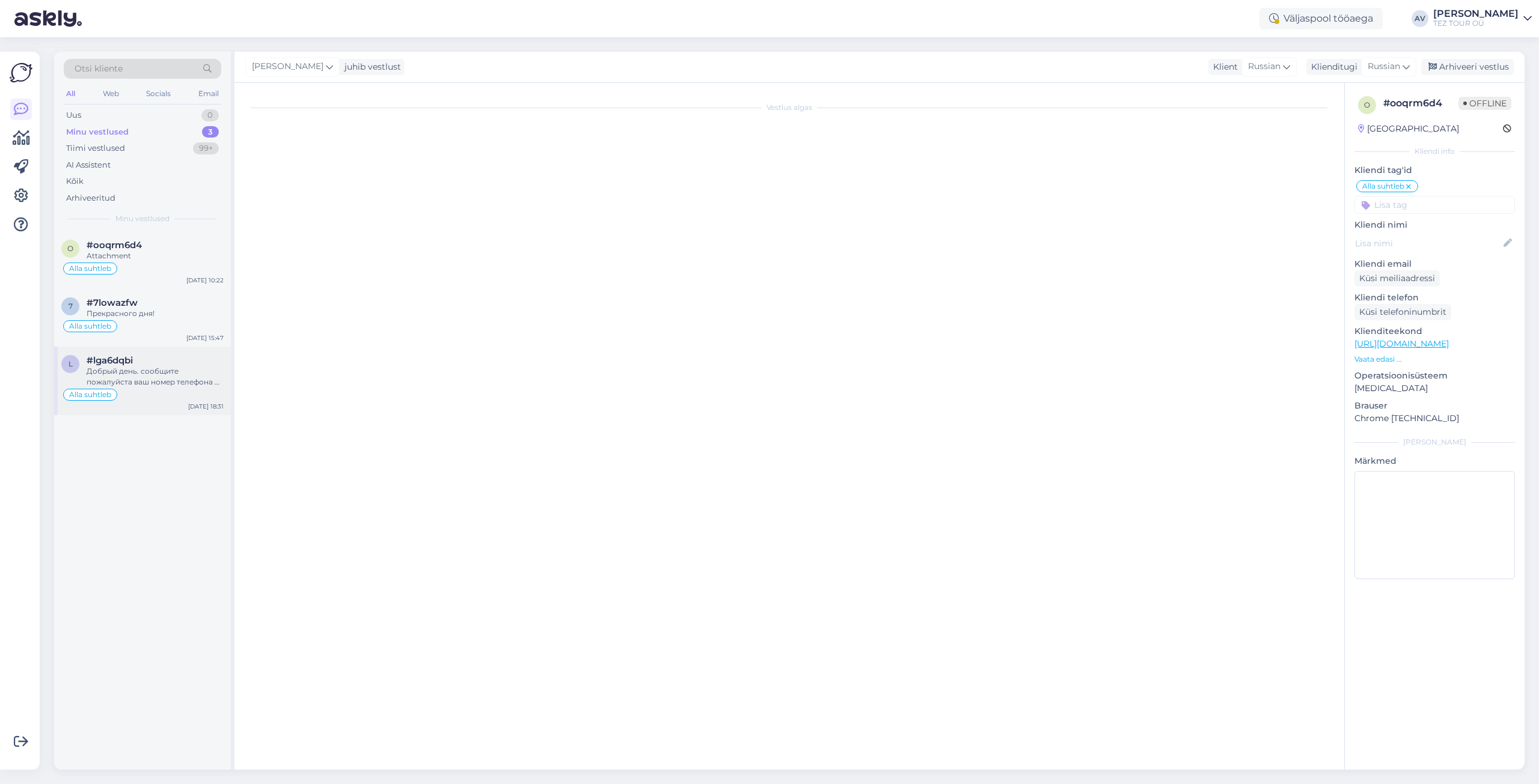
scroll to position [0, 0]
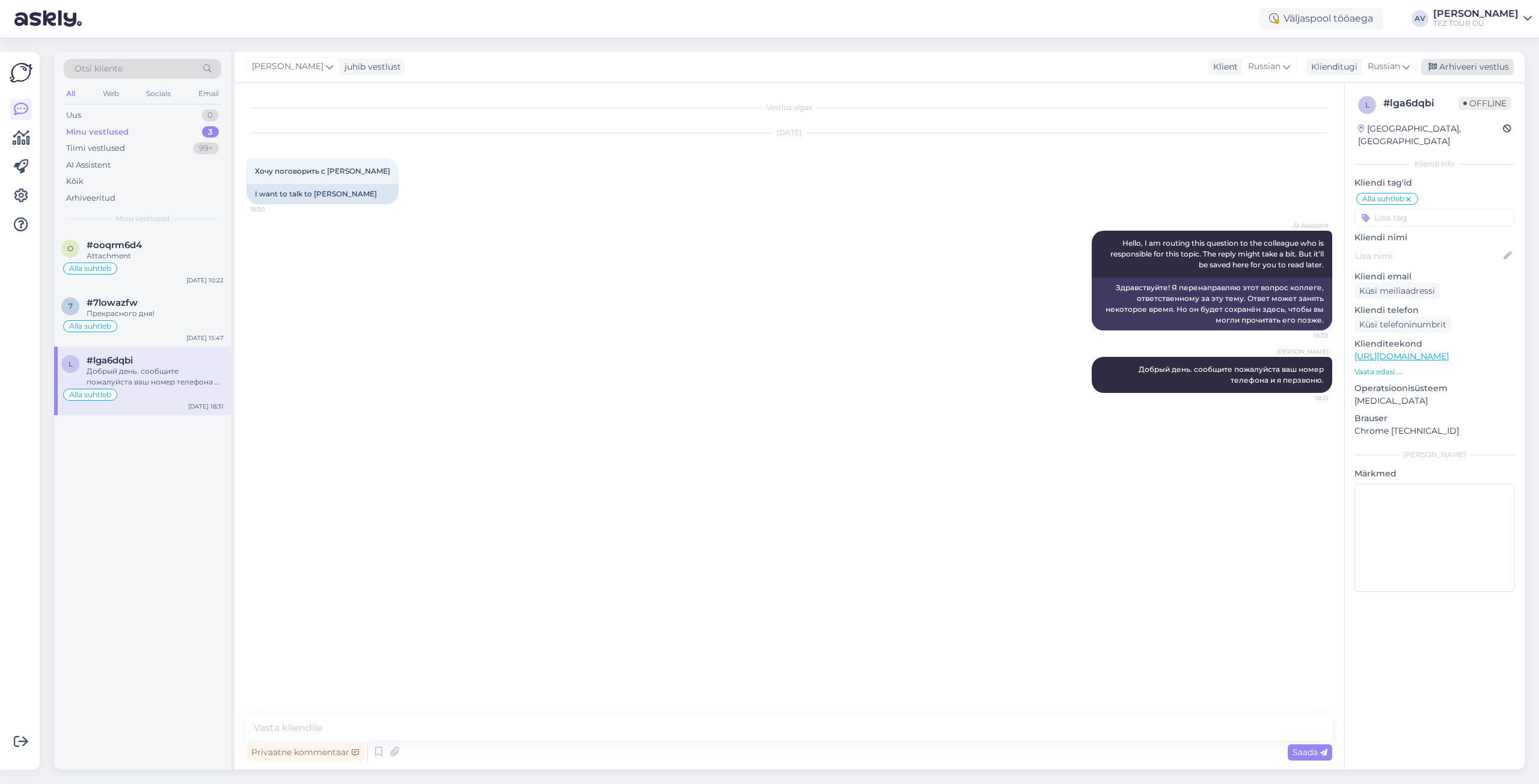
click at [1457, 62] on div "Arhiveeri vestlus" at bounding box center [1467, 67] width 92 height 16
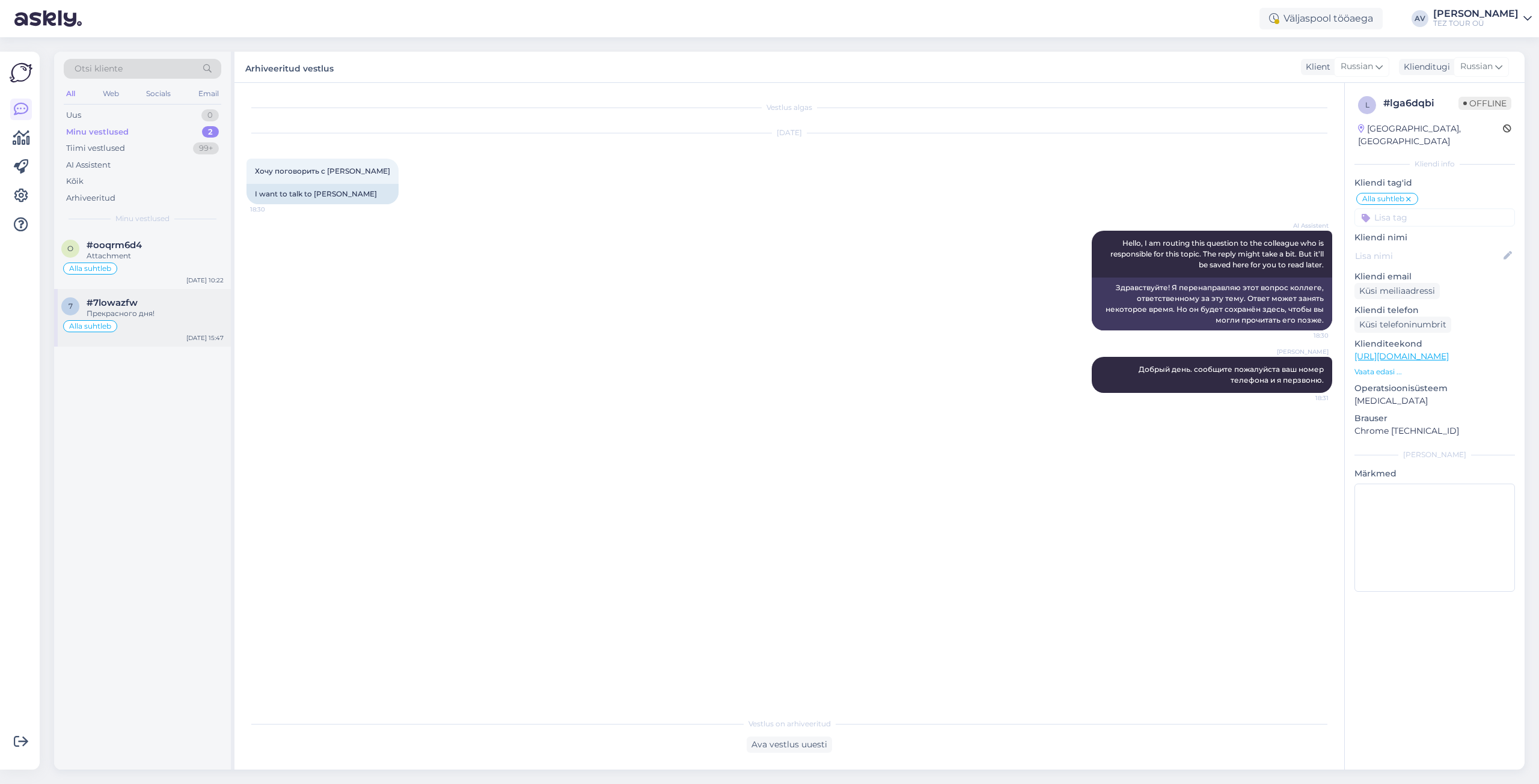
click at [136, 304] on span "#7lowazfw" at bounding box center [111, 303] width 51 height 11
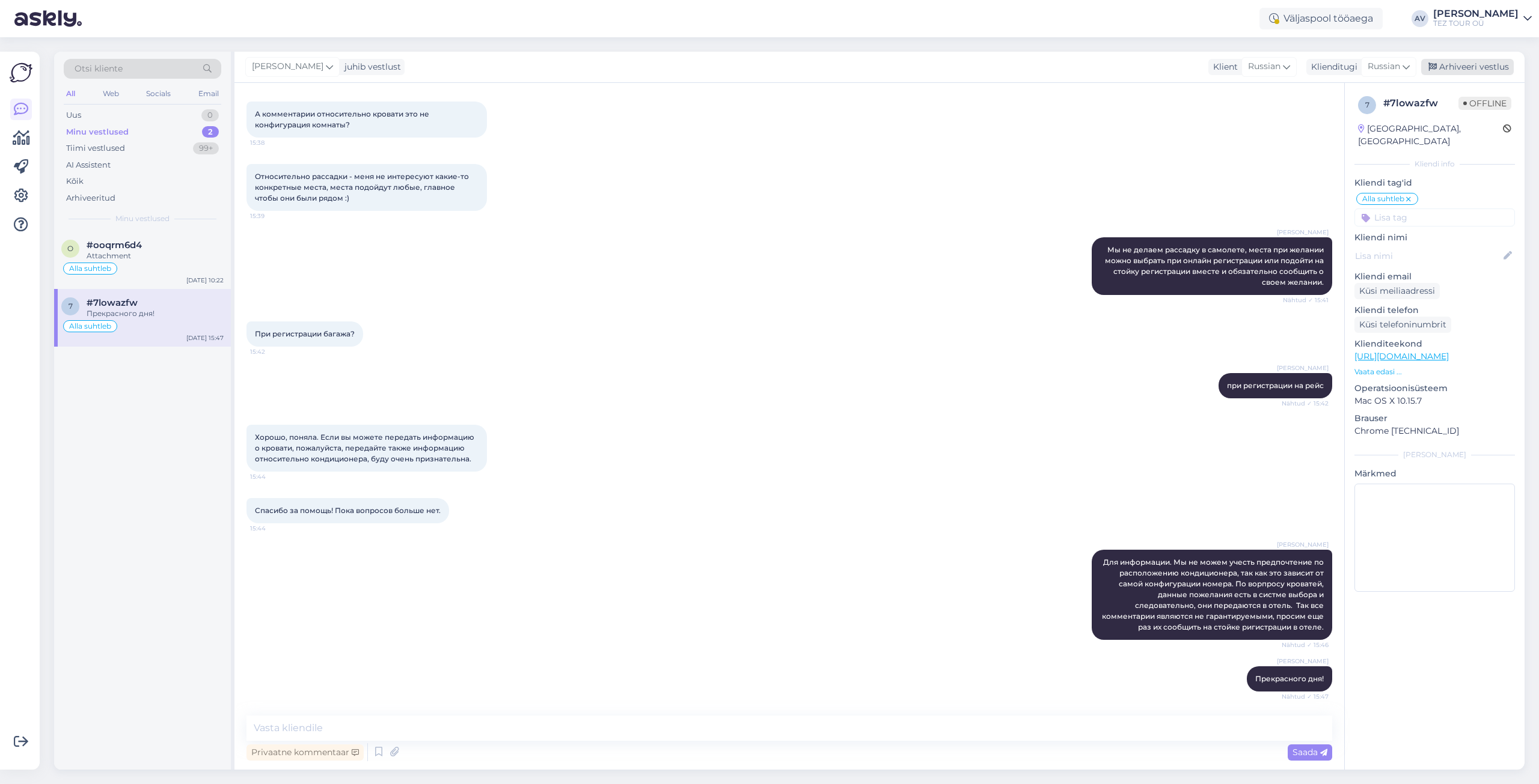
click at [1474, 63] on div "Arhiveeri vestlus" at bounding box center [1467, 67] width 92 height 16
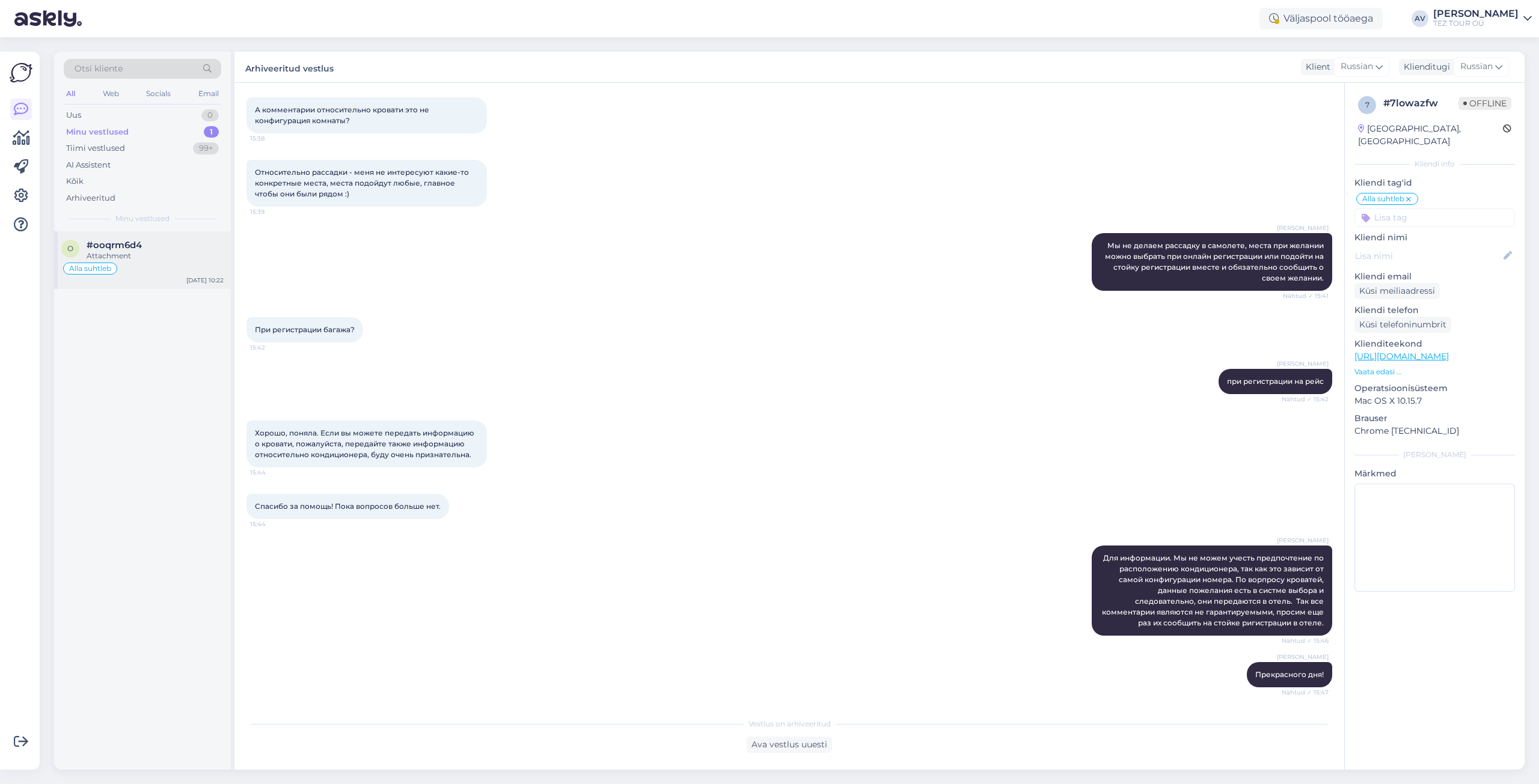
click at [116, 257] on div "Attachment" at bounding box center [155, 256] width 137 height 11
